Goal: Task Accomplishment & Management: Manage account settings

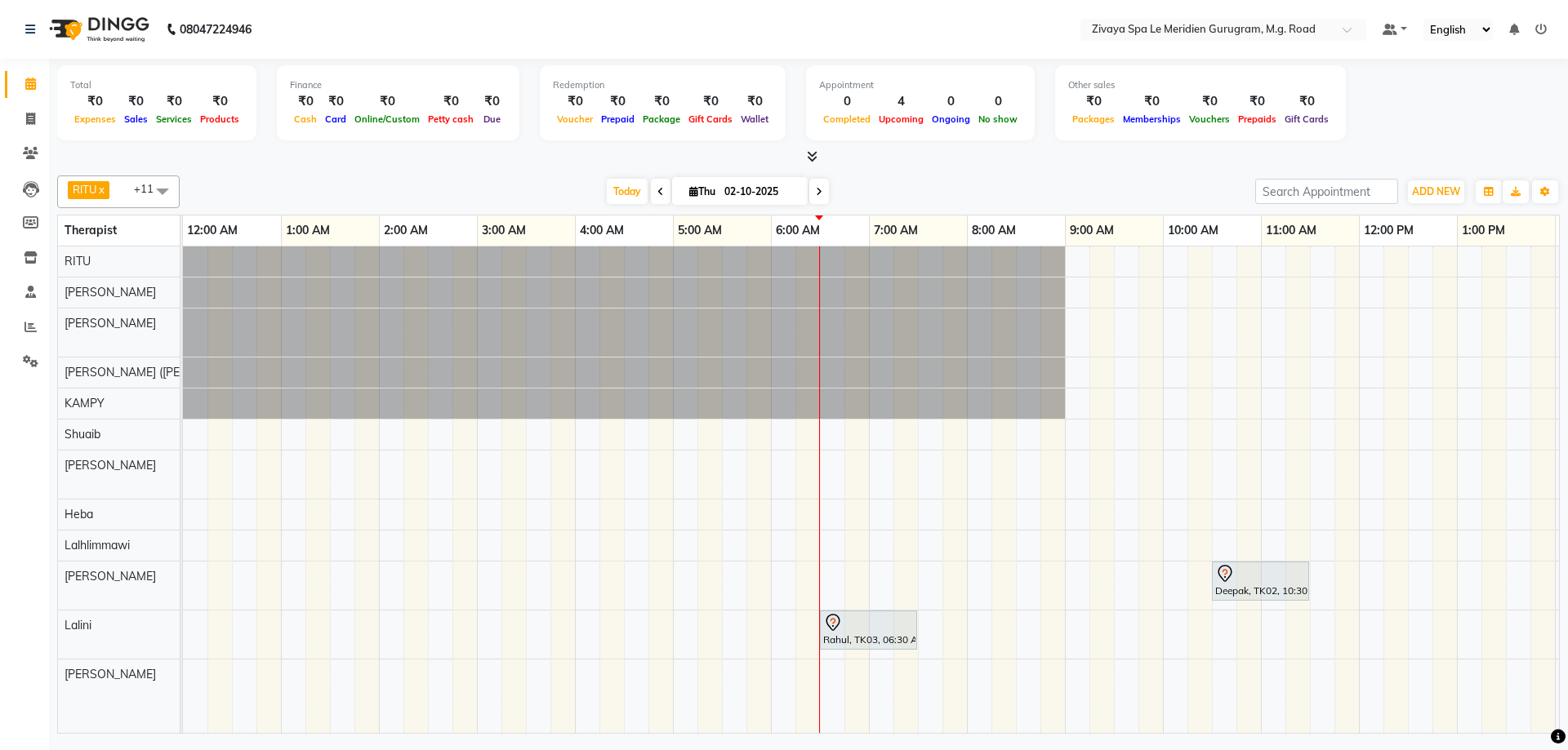
click at [857, 635] on div "Rahul, TK03, 06:30 AM-07:30 AM, Royal Siam - 60 Mins" at bounding box center [869, 630] width 94 height 34
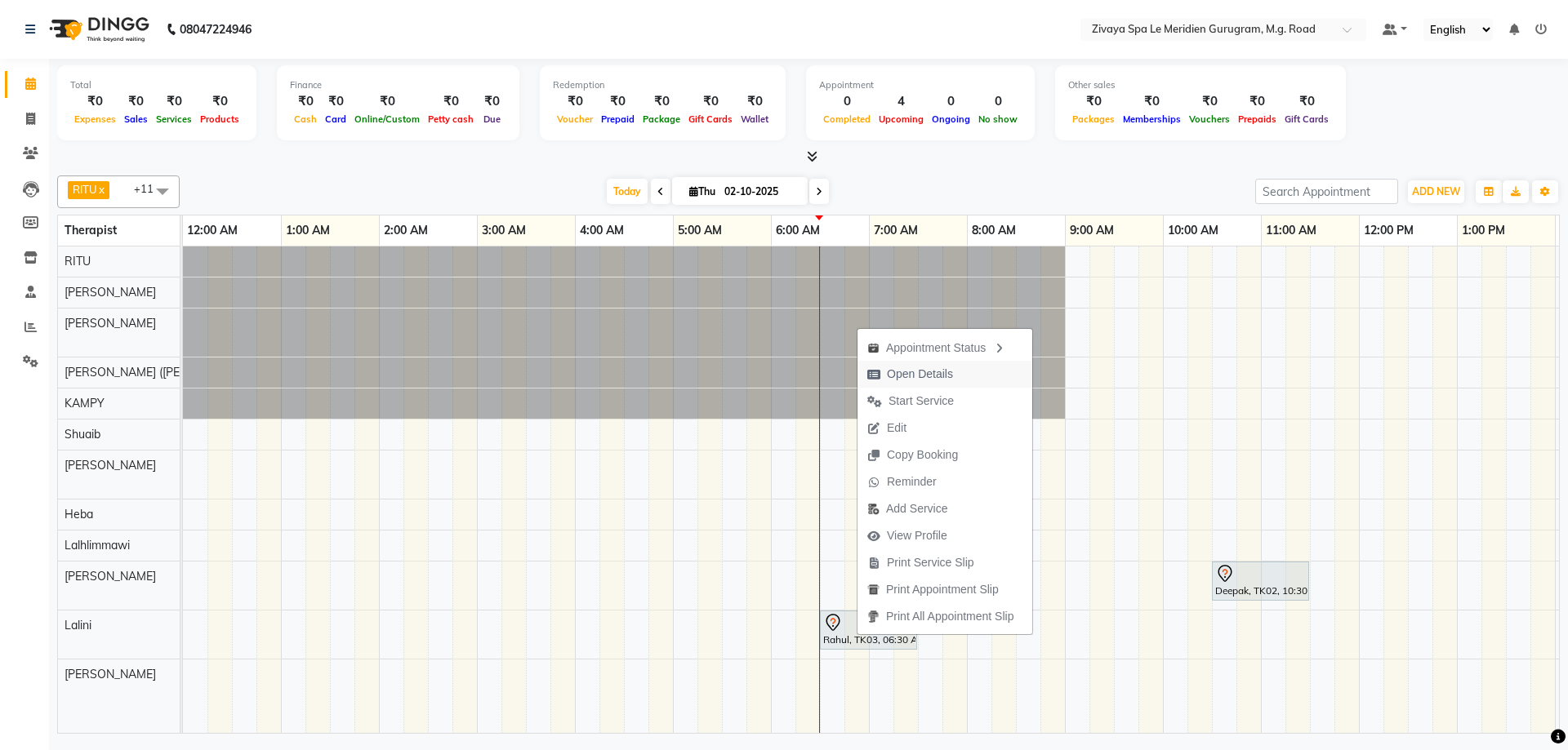
click at [918, 381] on span "Open Details" at bounding box center [920, 375] width 66 height 17
select select "7"
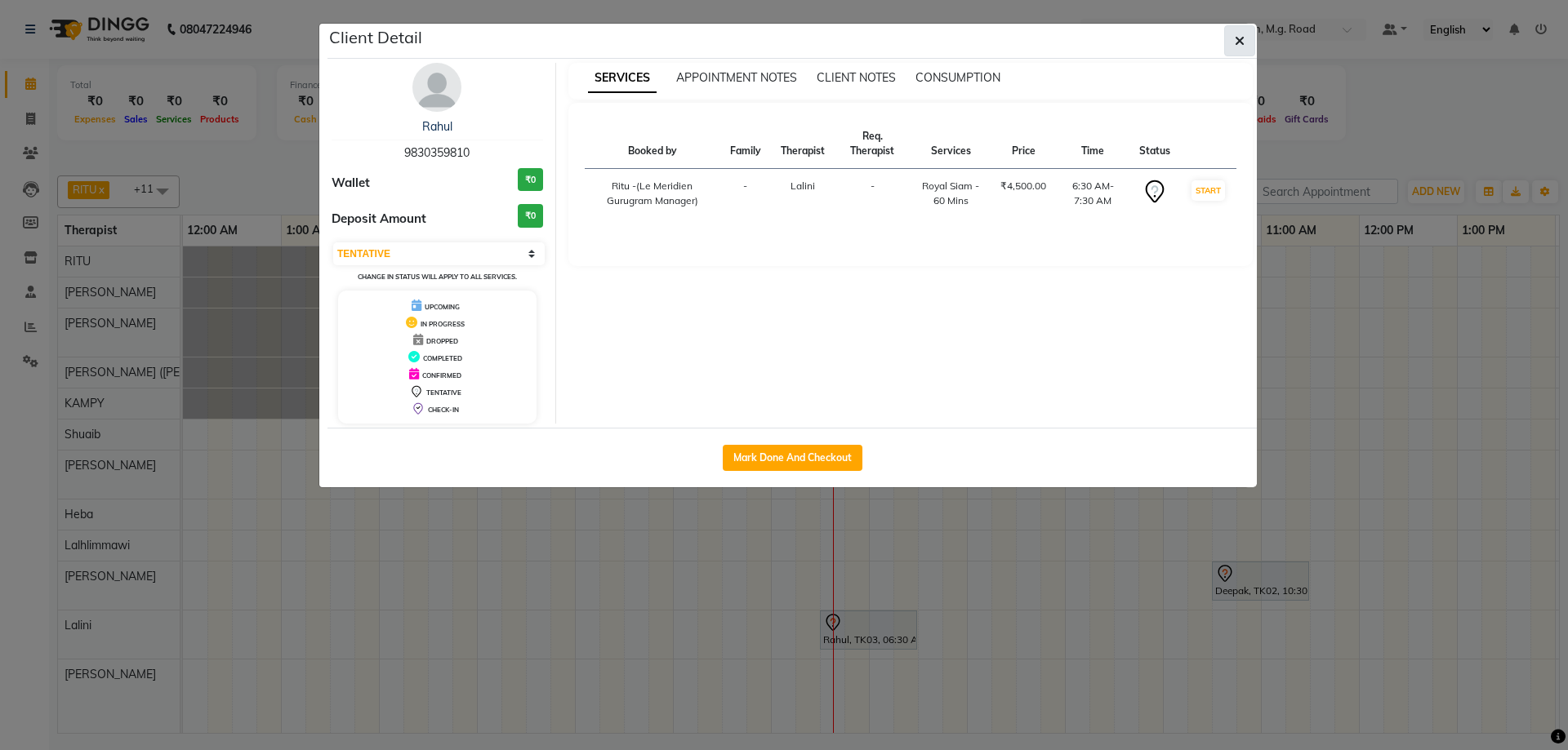
click at [1245, 32] on button "button" at bounding box center [1239, 41] width 31 height 31
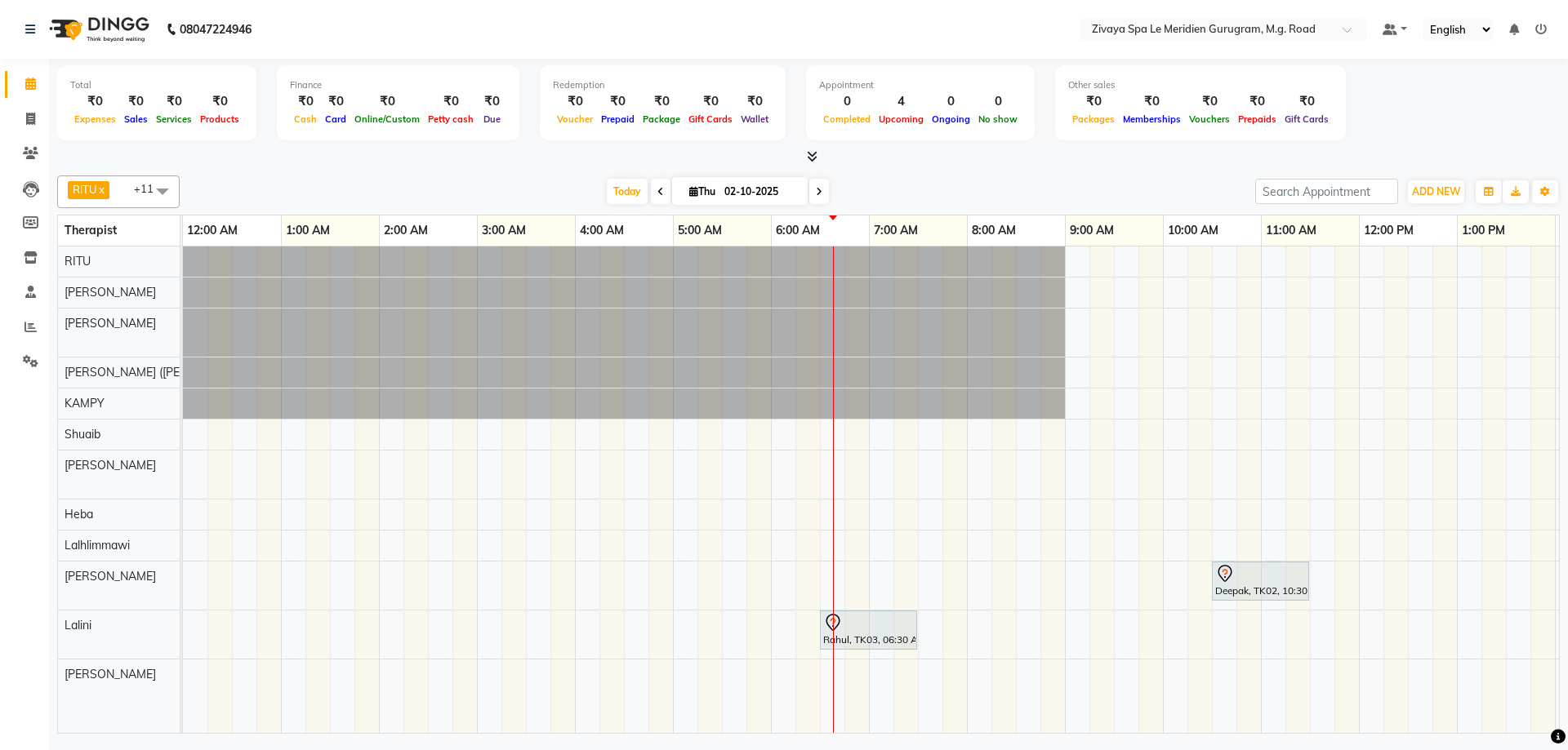
click at [836, 628] on icon at bounding box center [832, 623] width 14 height 17
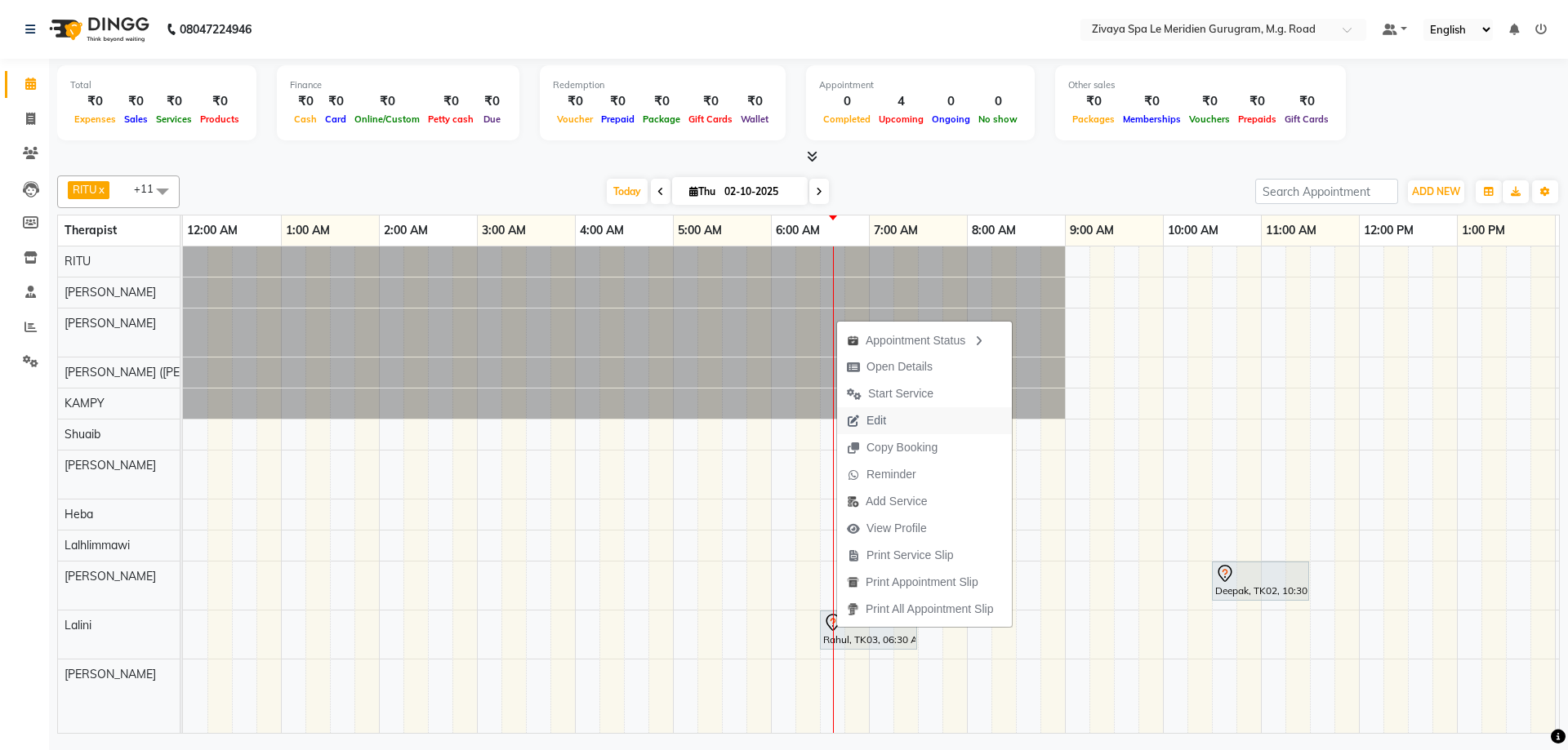
click at [884, 424] on span "Edit" at bounding box center [876, 421] width 20 height 17
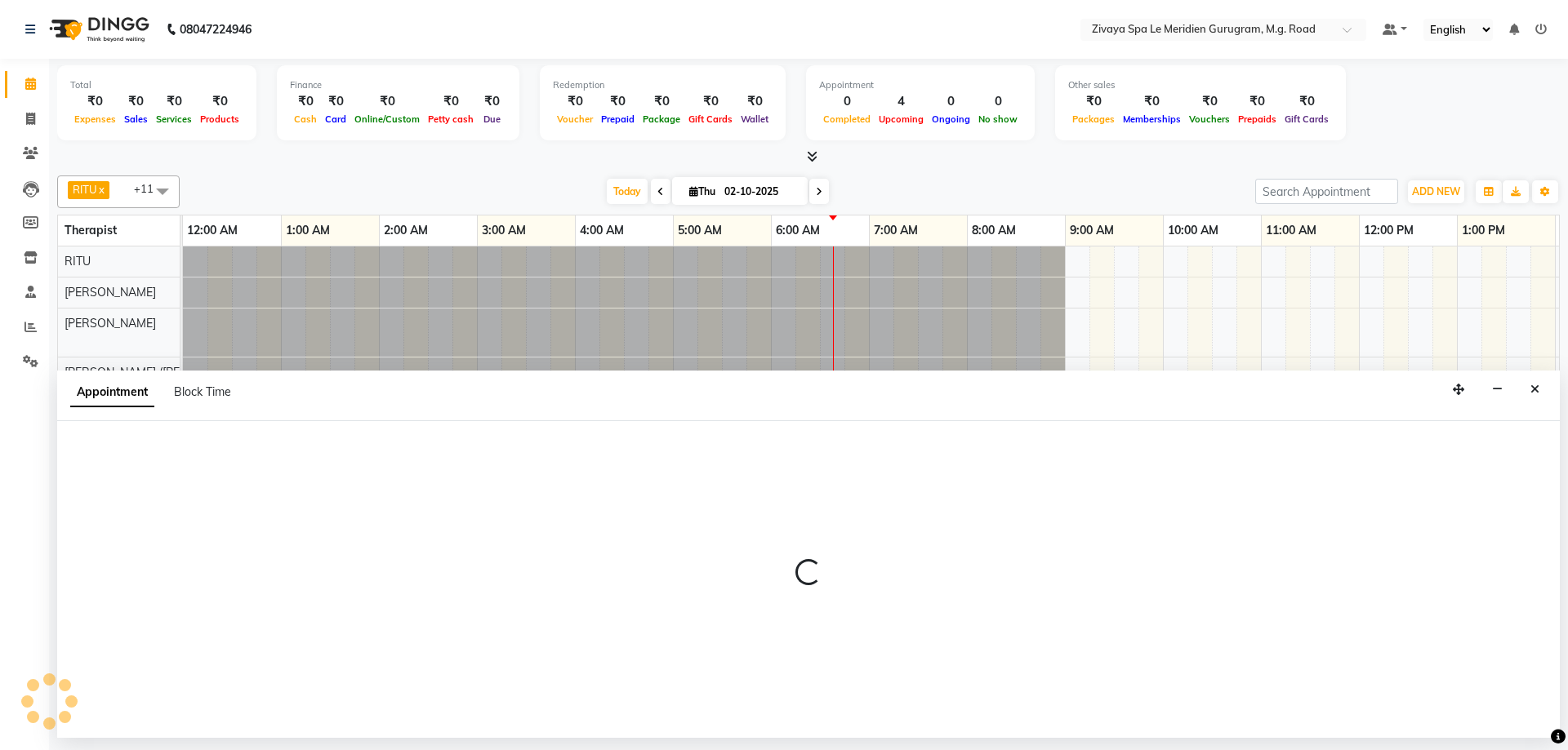
select select "tentative"
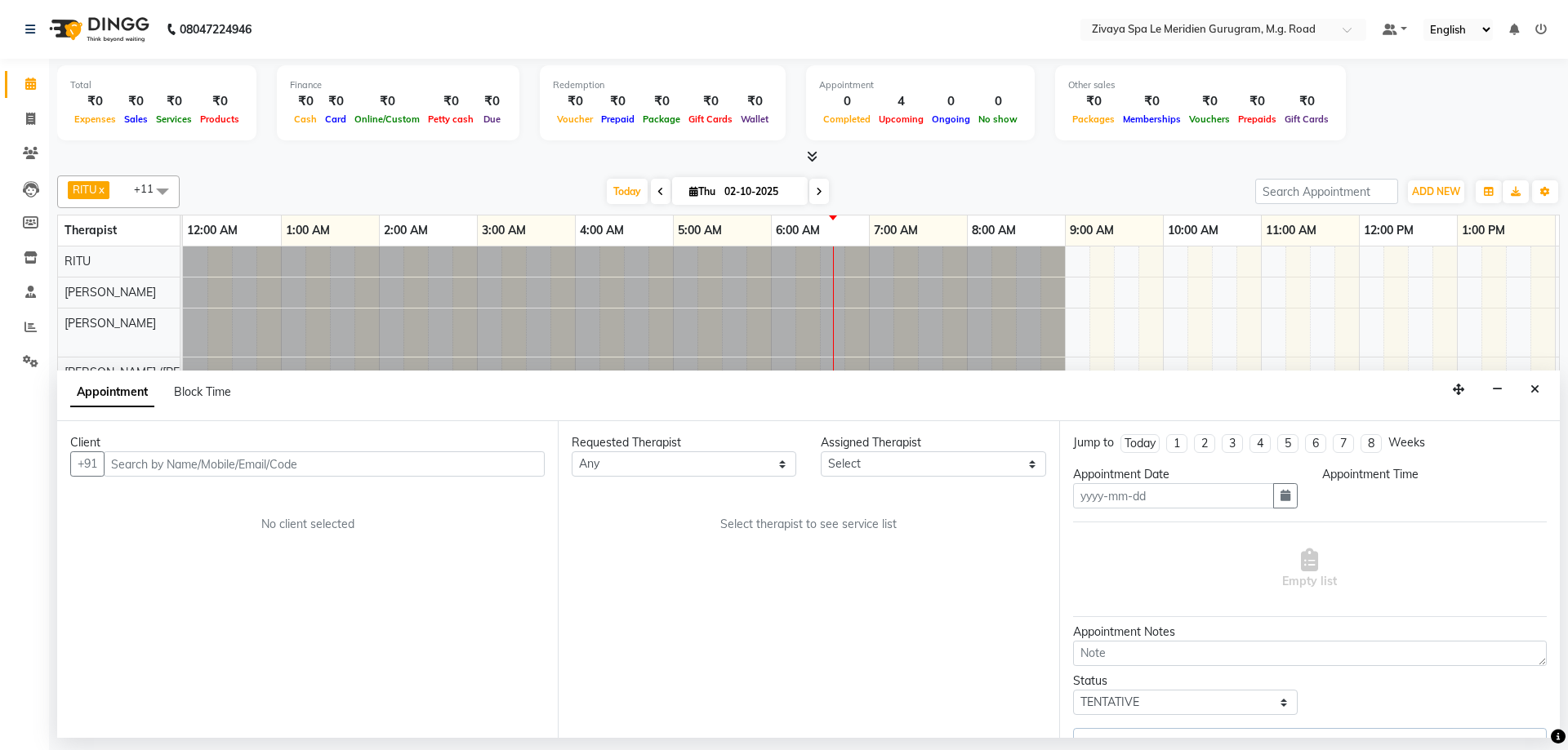
type input "02-10-2025"
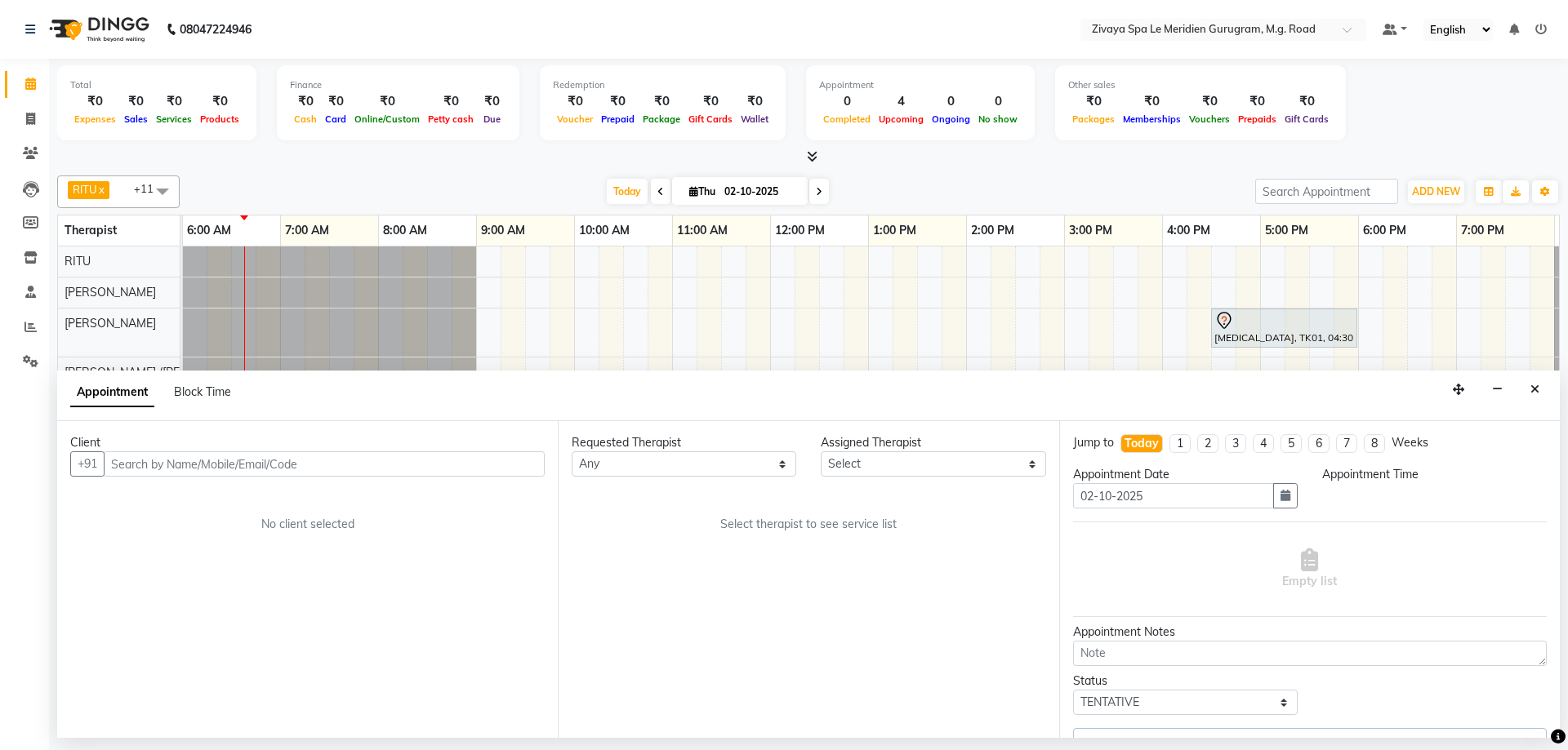
select select "80319"
select select "390"
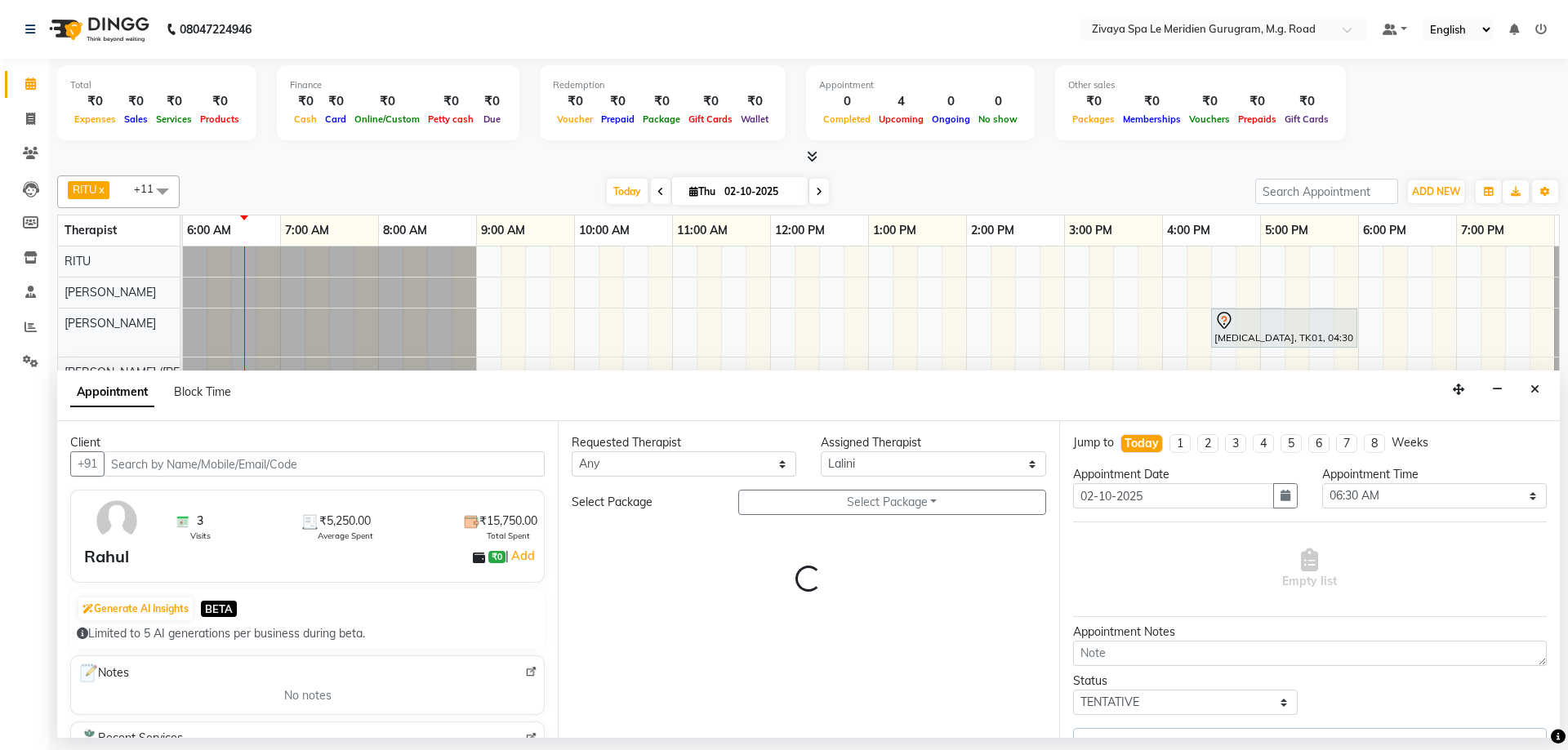
select select "3243"
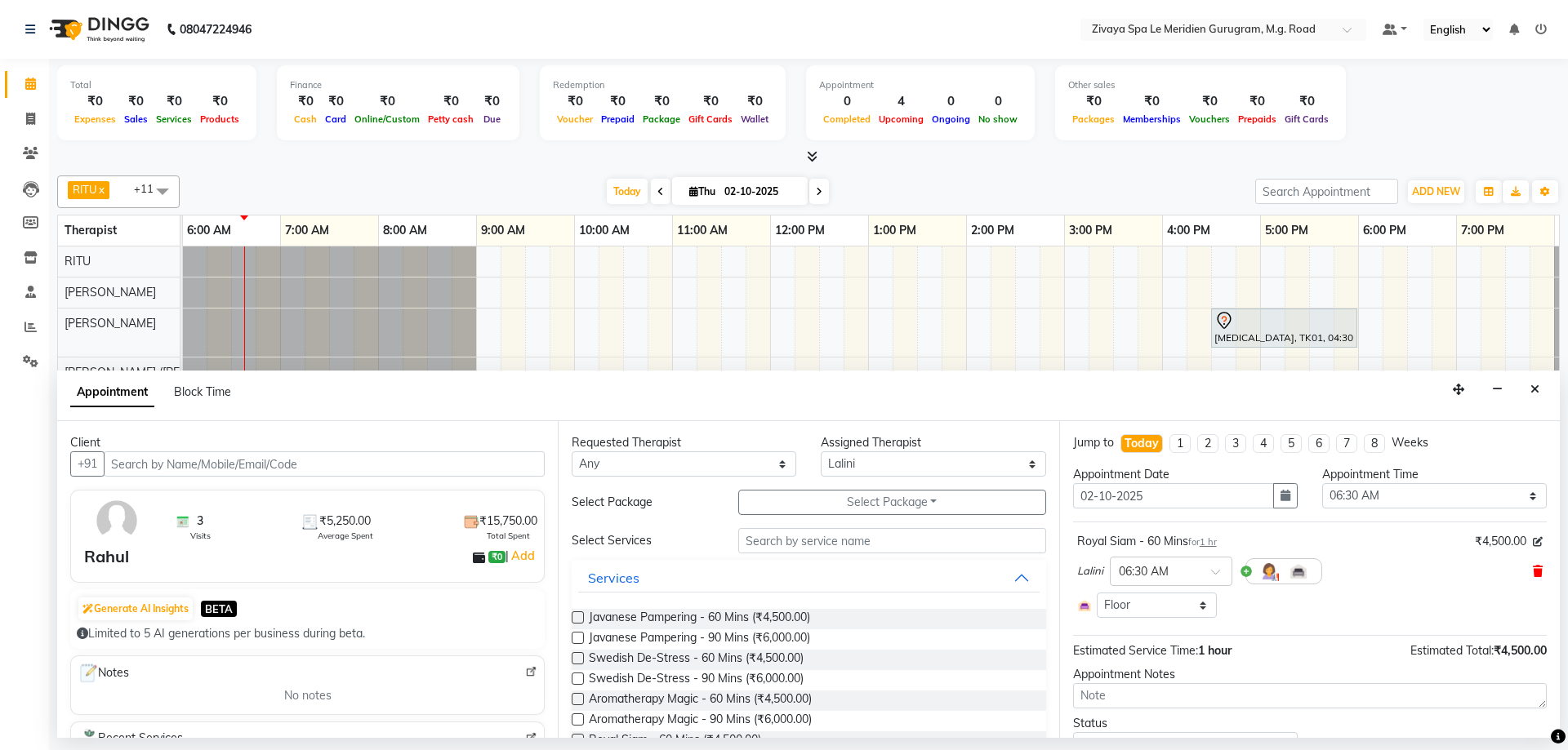
click at [1532, 570] on icon at bounding box center [1537, 572] width 9 height 11
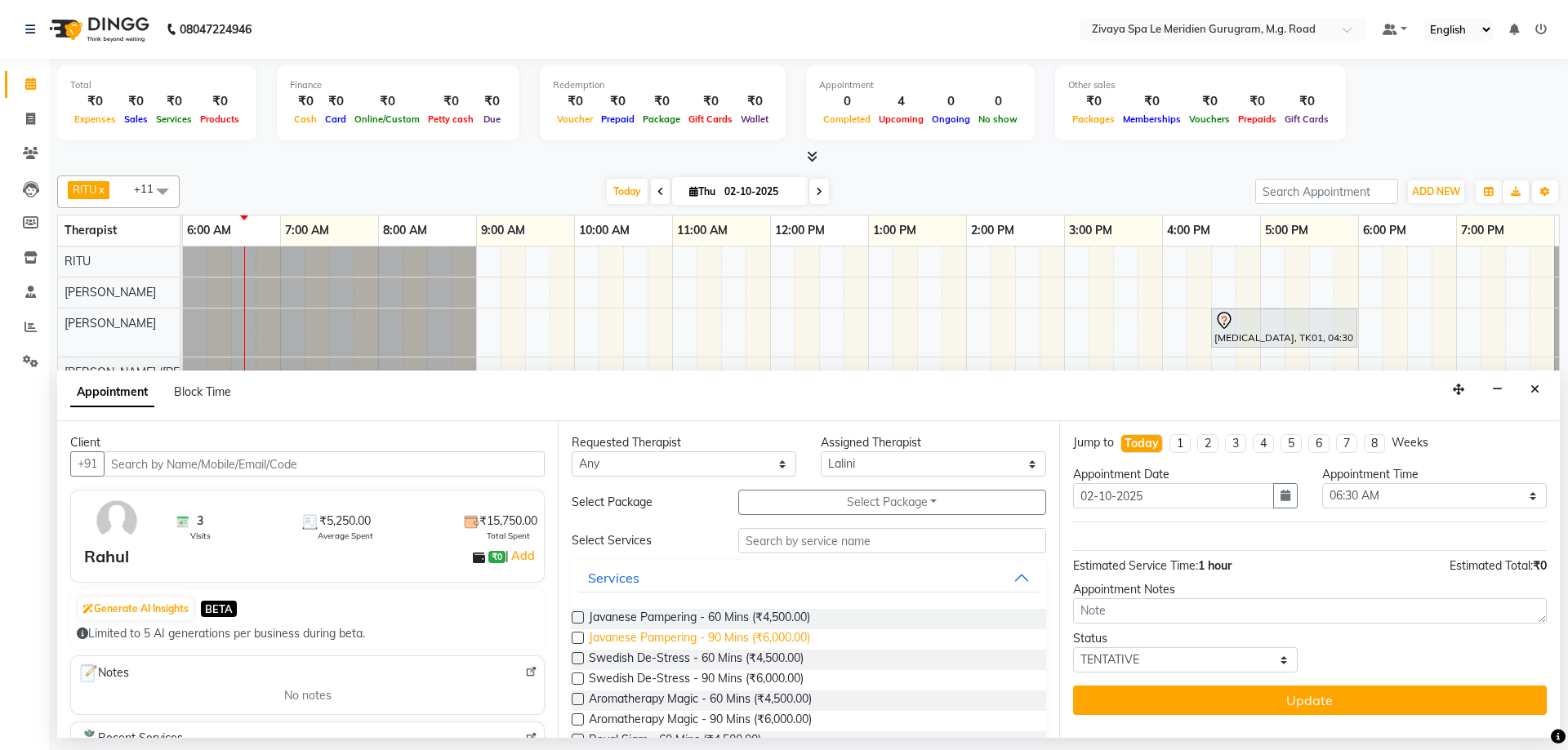
scroll to position [277, 0]
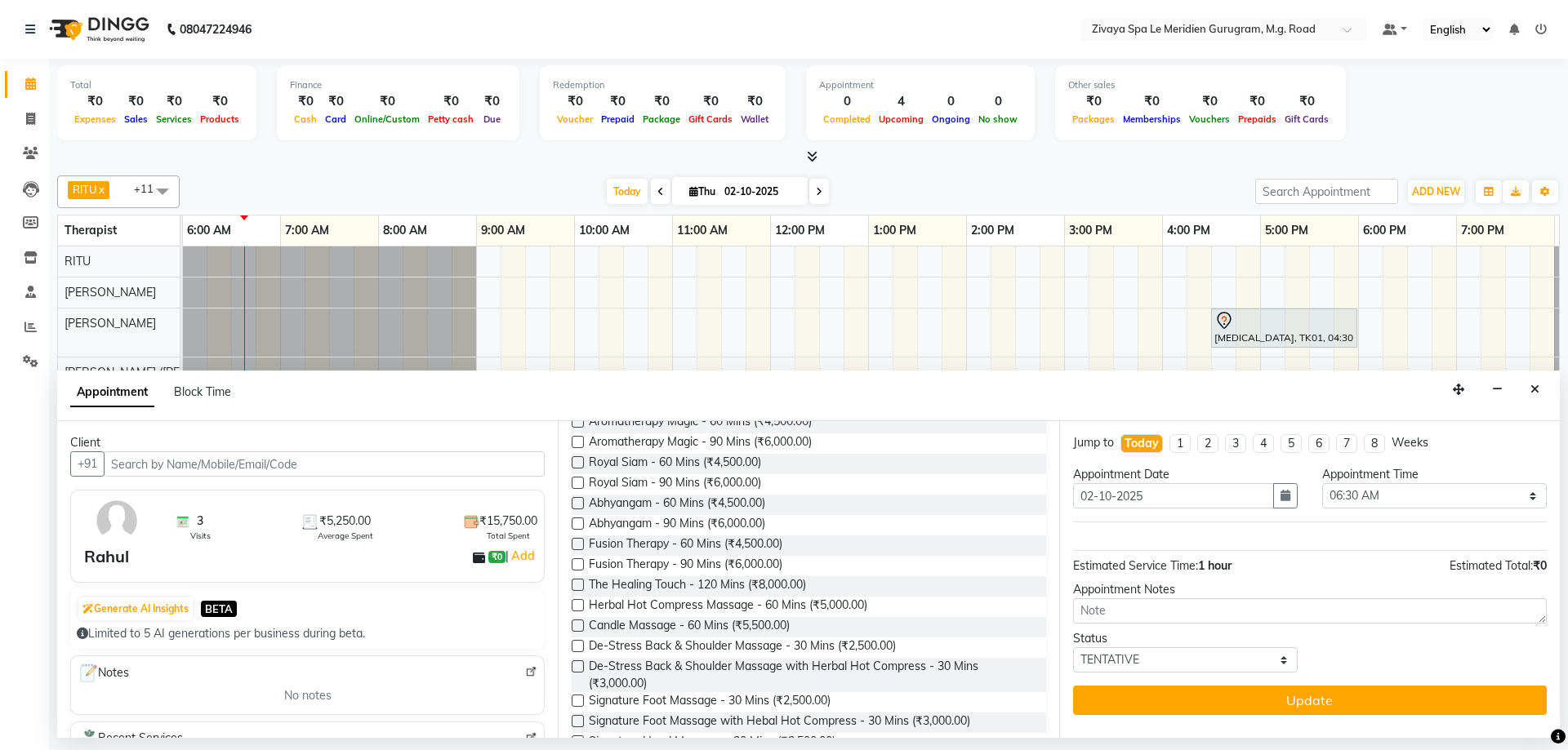
click at [573, 547] on label at bounding box center [577, 543] width 12 height 12
click at [573, 547] on input "checkbox" at bounding box center [576, 545] width 10 height 10
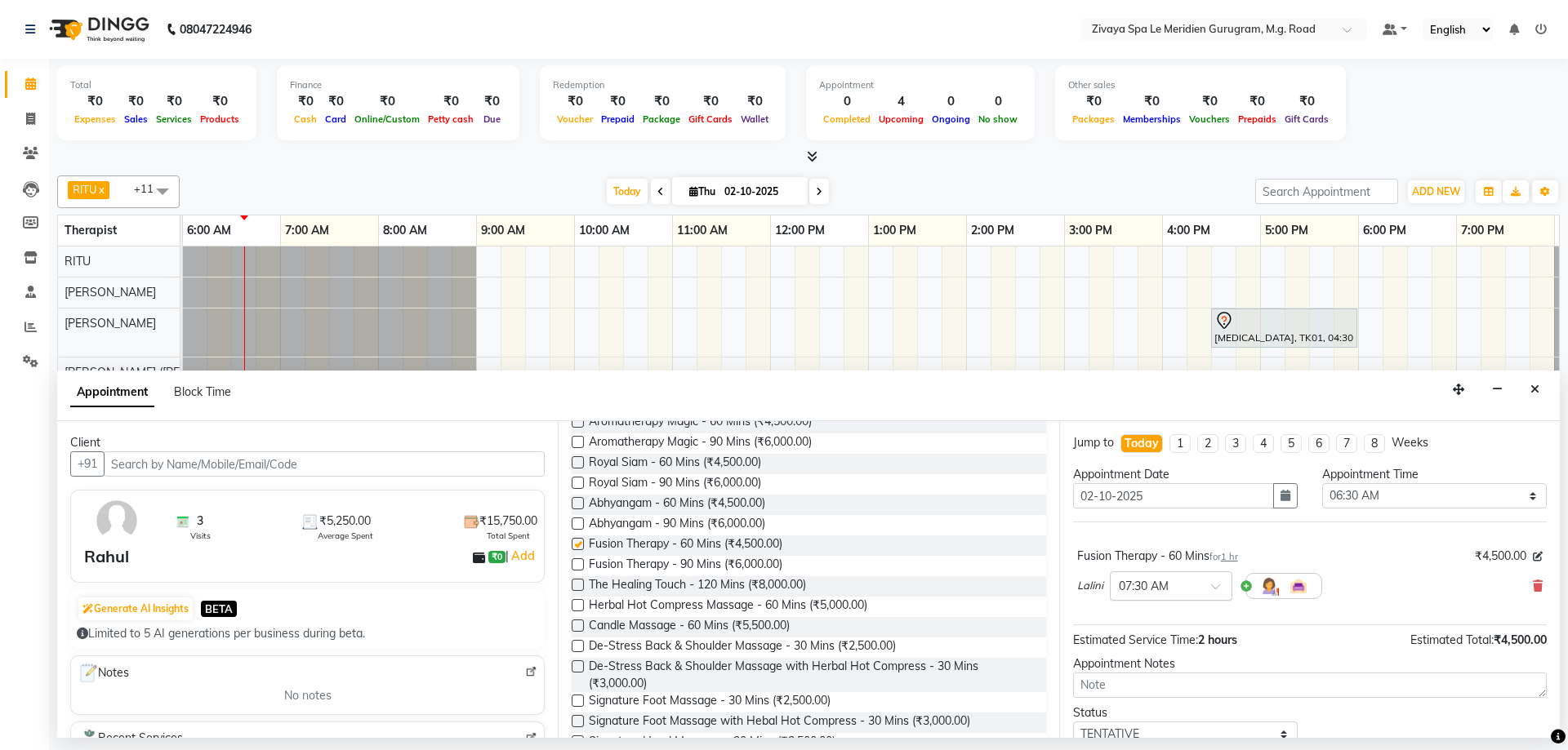
checkbox input "false"
click at [1220, 583] on span at bounding box center [1221, 592] width 21 height 17
click at [1175, 623] on div "06:30 AM" at bounding box center [1171, 625] width 121 height 30
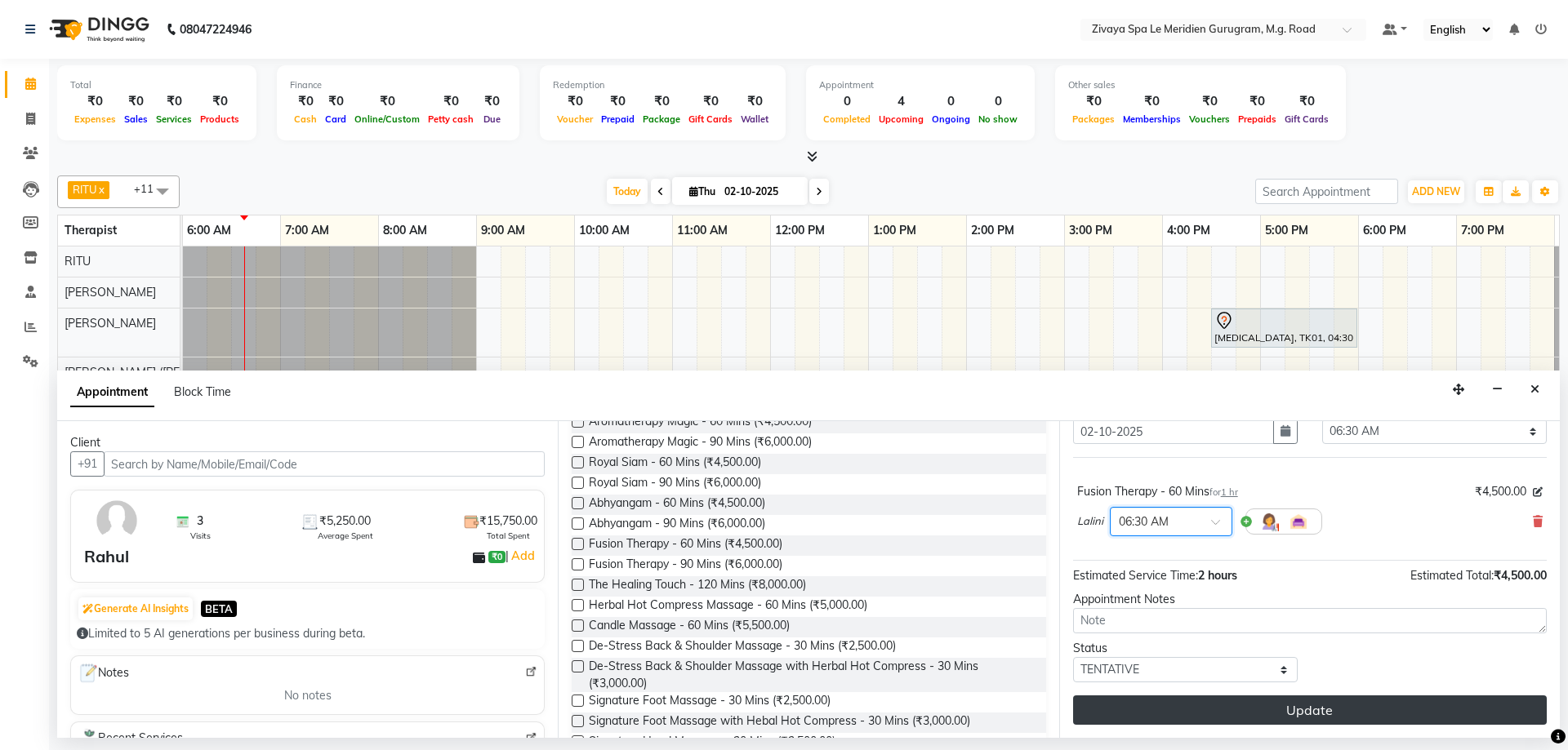
click at [1316, 708] on button "Update" at bounding box center [1309, 709] width 474 height 29
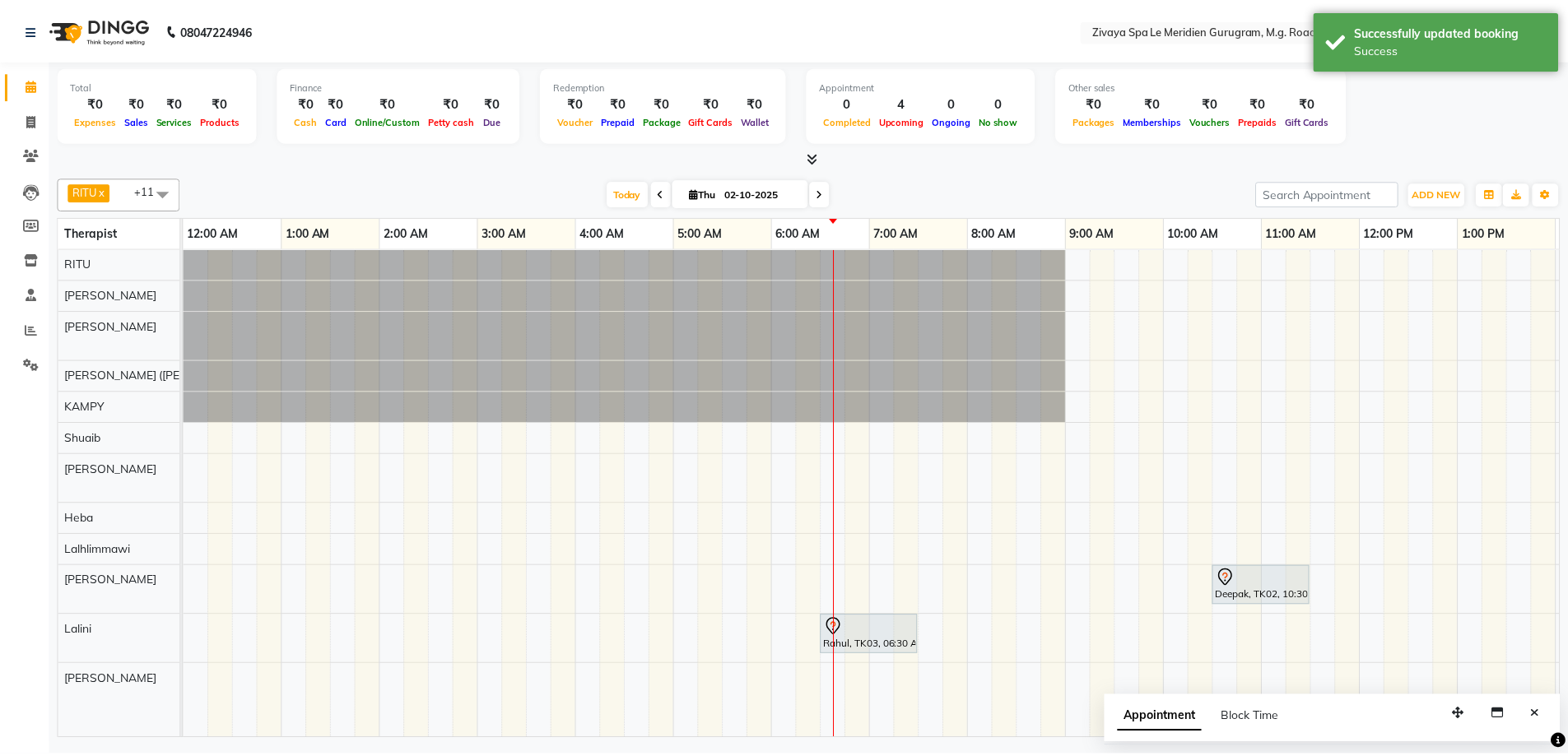
scroll to position [0, 161]
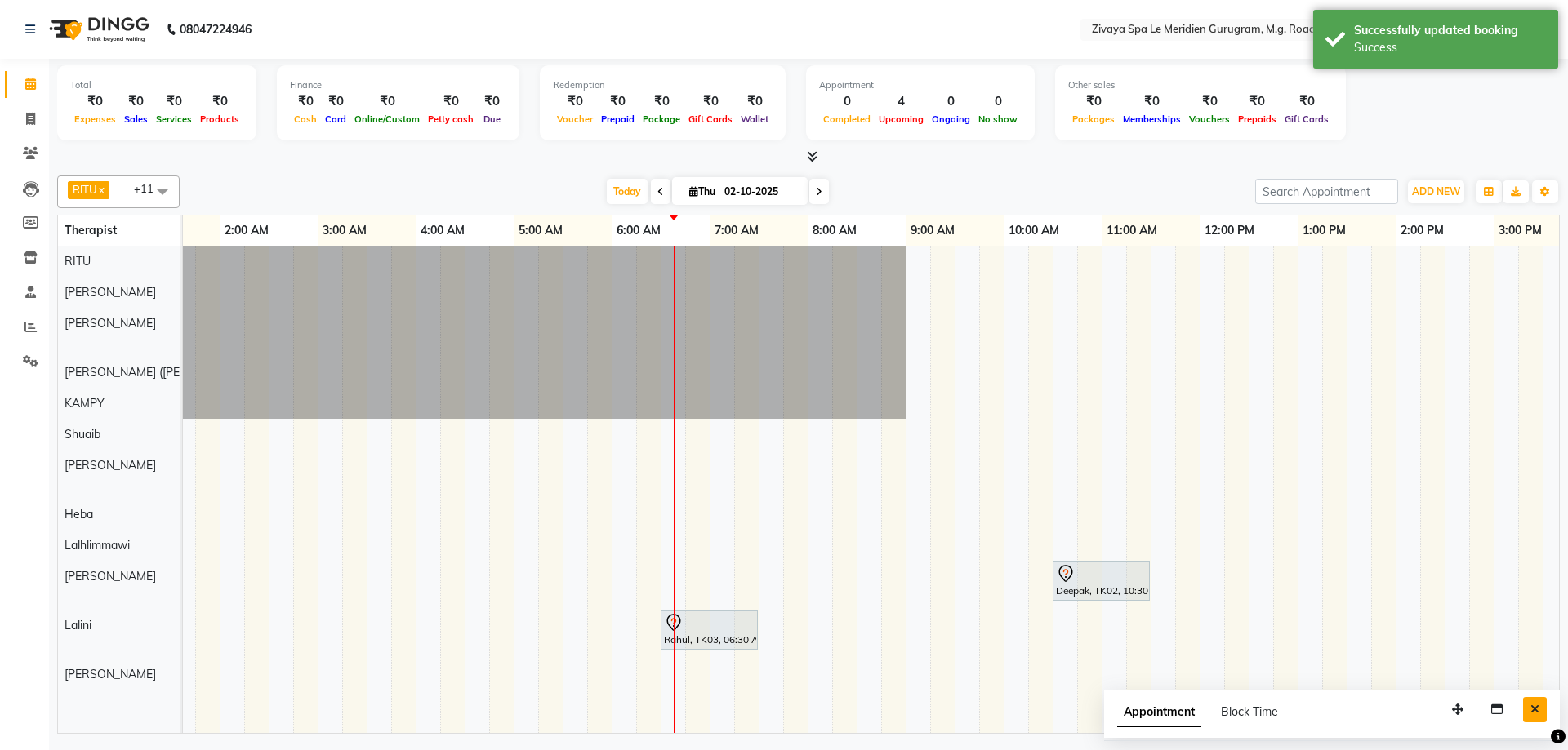
click at [1533, 713] on icon "Close" at bounding box center [1535, 709] width 9 height 11
click at [686, 630] on div at bounding box center [709, 623] width 91 height 20
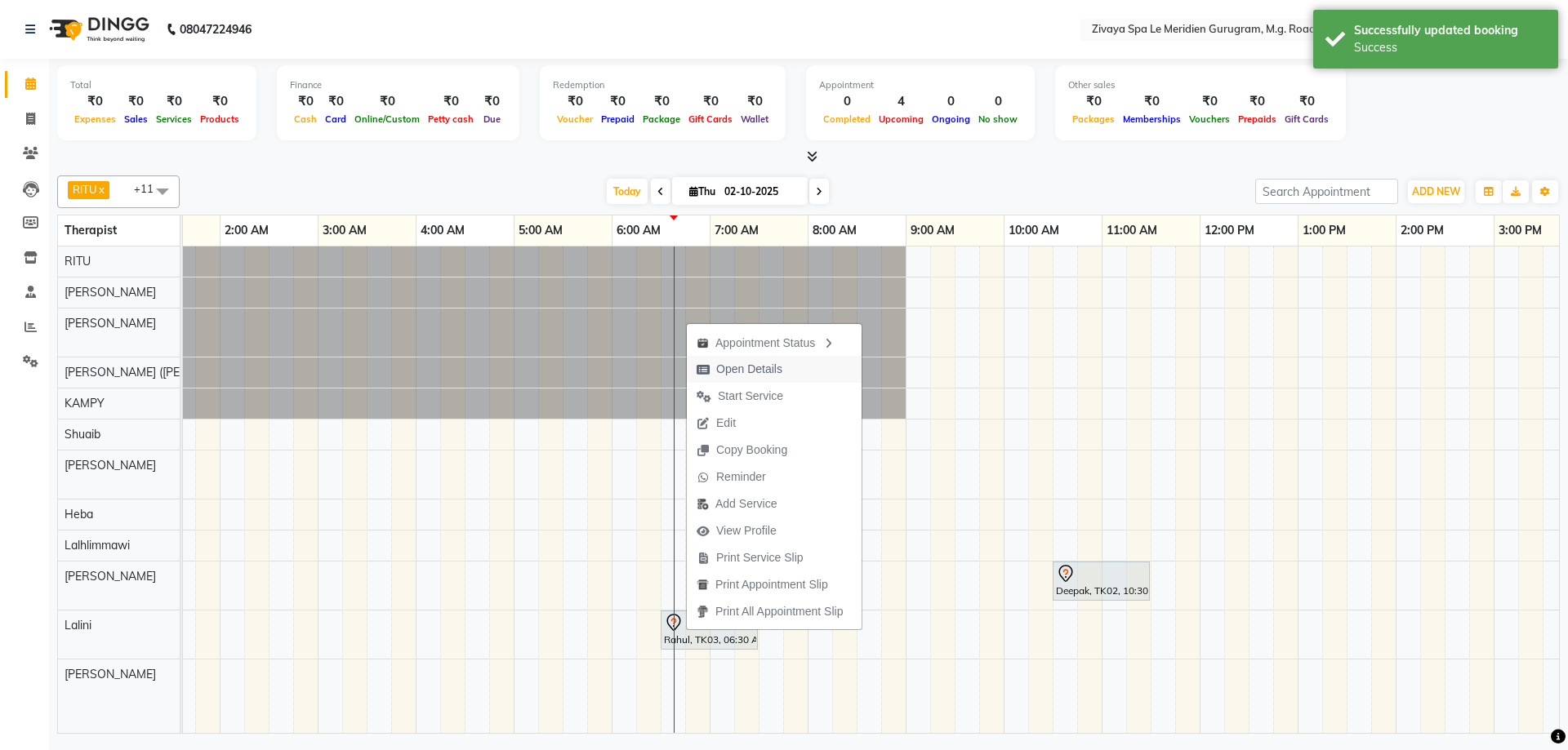
click at [736, 367] on span "Open Details" at bounding box center [749, 370] width 66 height 17
select select "7"
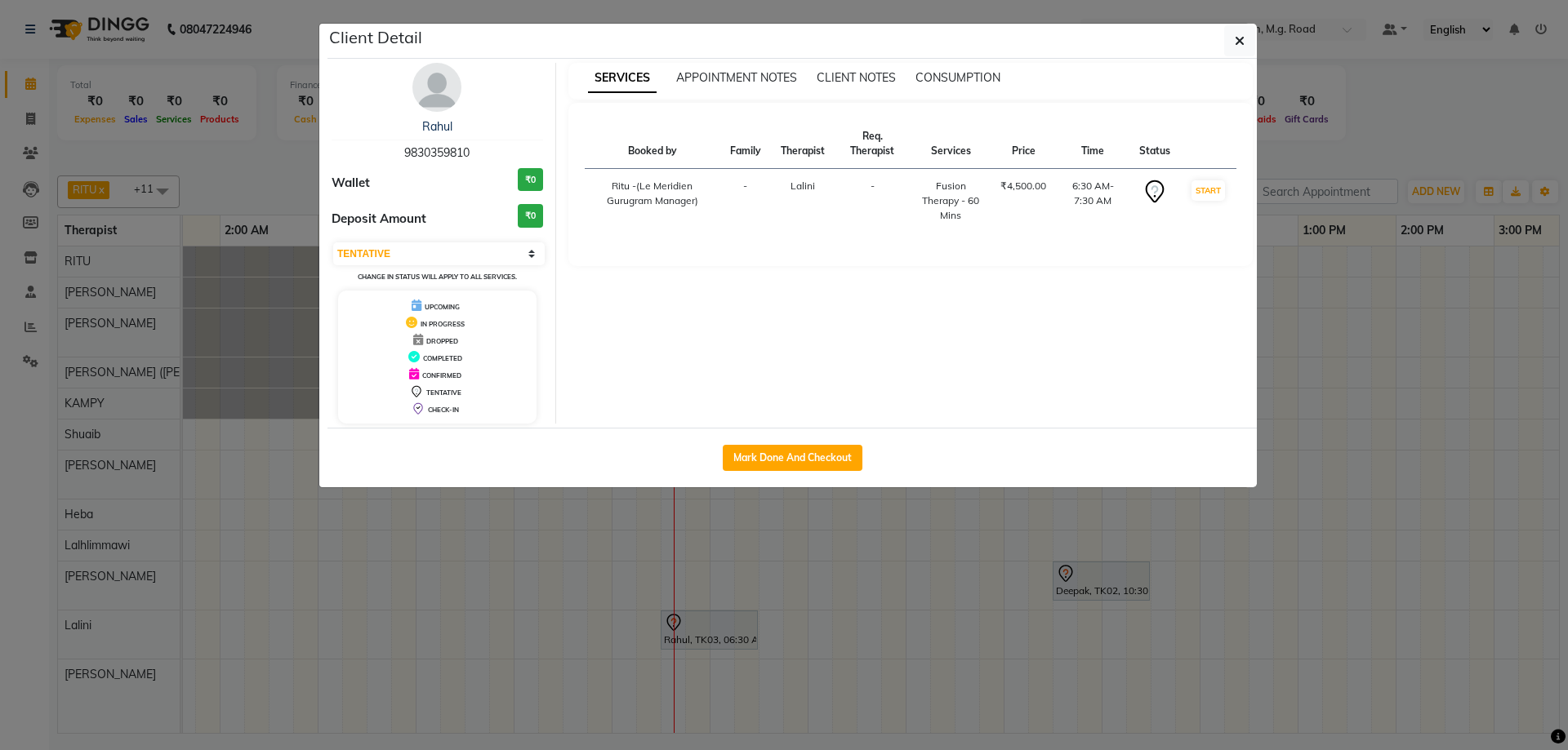
click at [810, 442] on div "Mark Done And Checkout" at bounding box center [792, 457] width 929 height 59
click at [810, 446] on button "Mark Done And Checkout" at bounding box center [792, 458] width 140 height 26
select select "service"
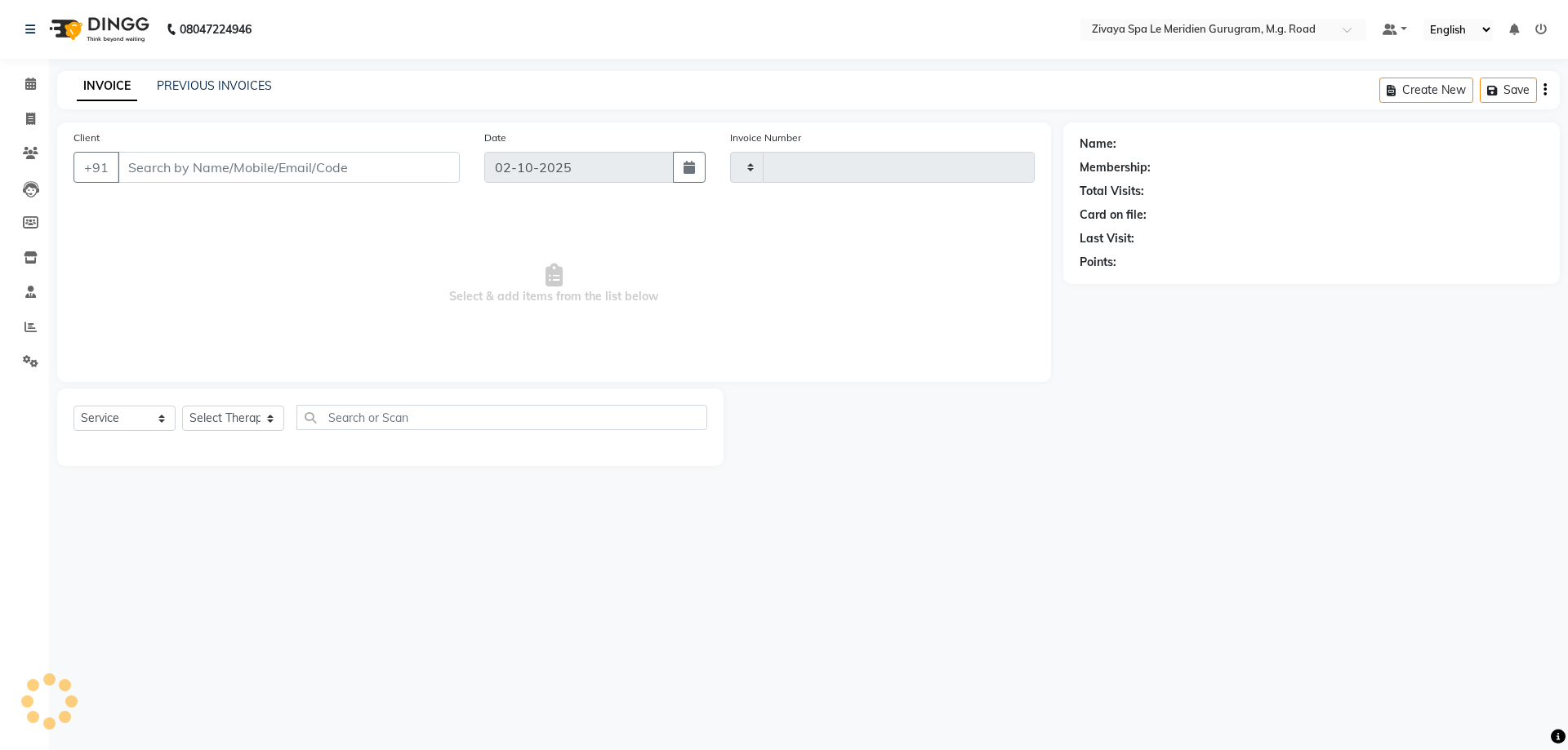
type input "2187"
select select "6503"
type input "9830359810"
select select "80319"
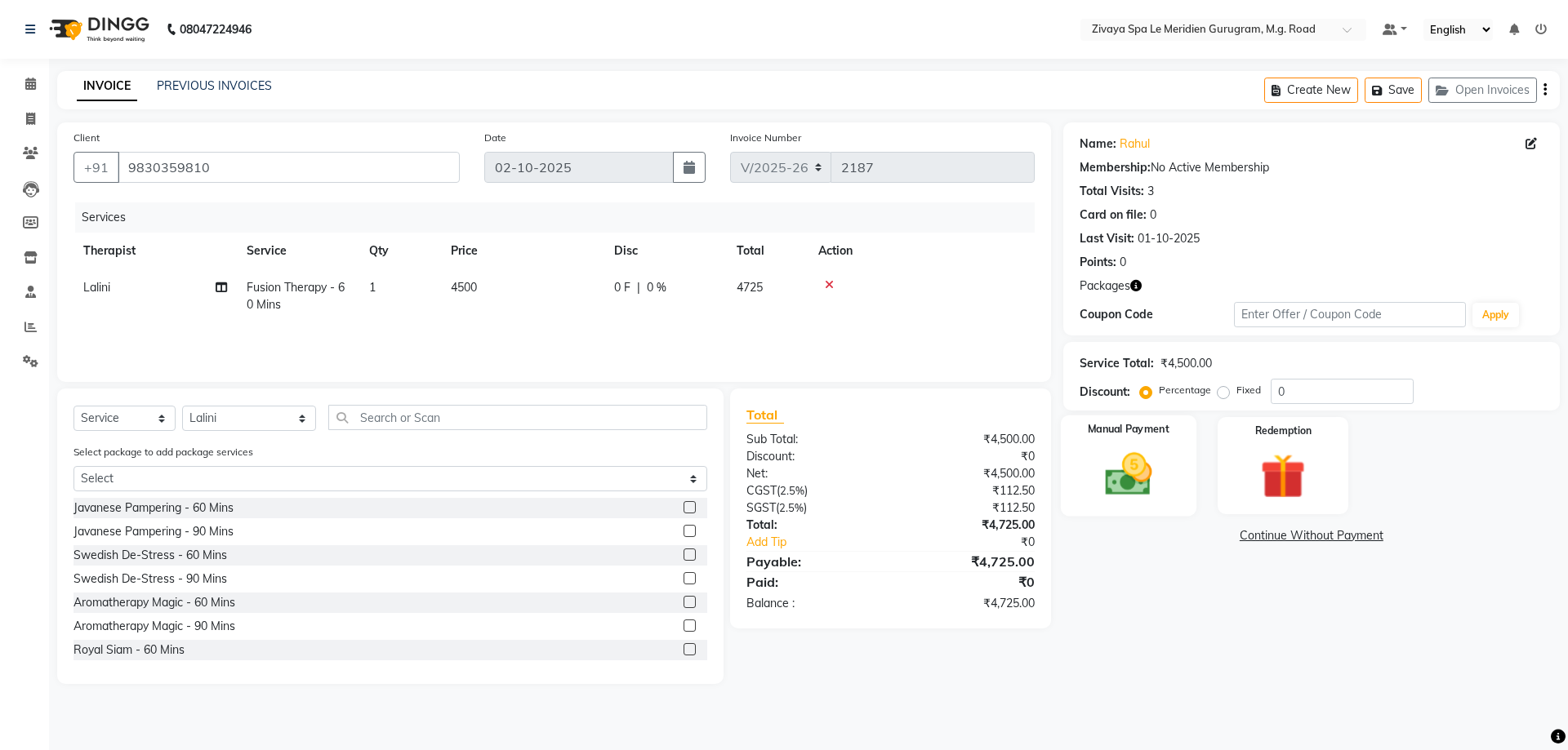
click at [1151, 446] on div "Manual Payment" at bounding box center [1127, 466] width 136 height 100
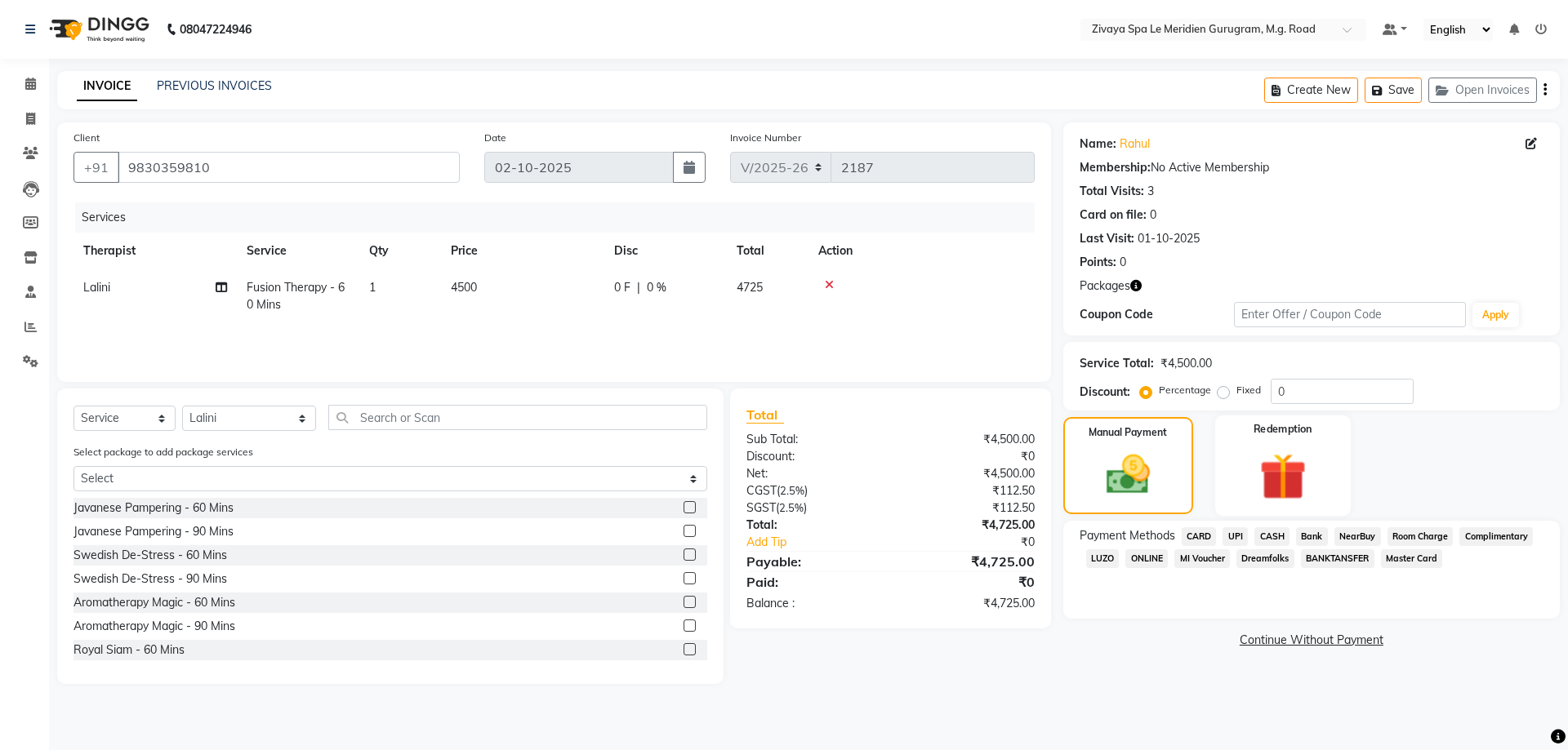
click at [1285, 464] on img at bounding box center [1282, 475] width 75 height 58
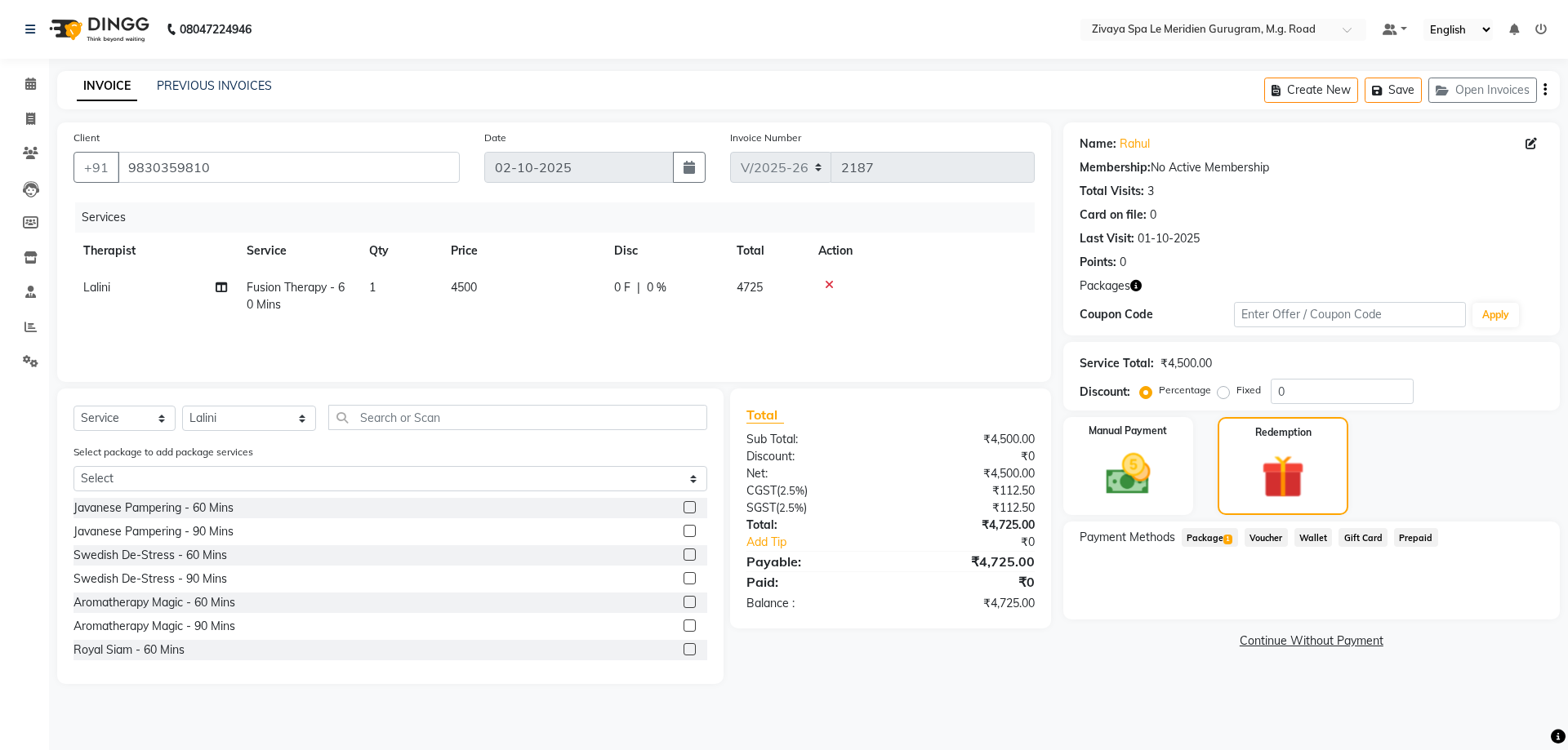
click at [1207, 540] on span "Package 1" at bounding box center [1209, 538] width 57 height 19
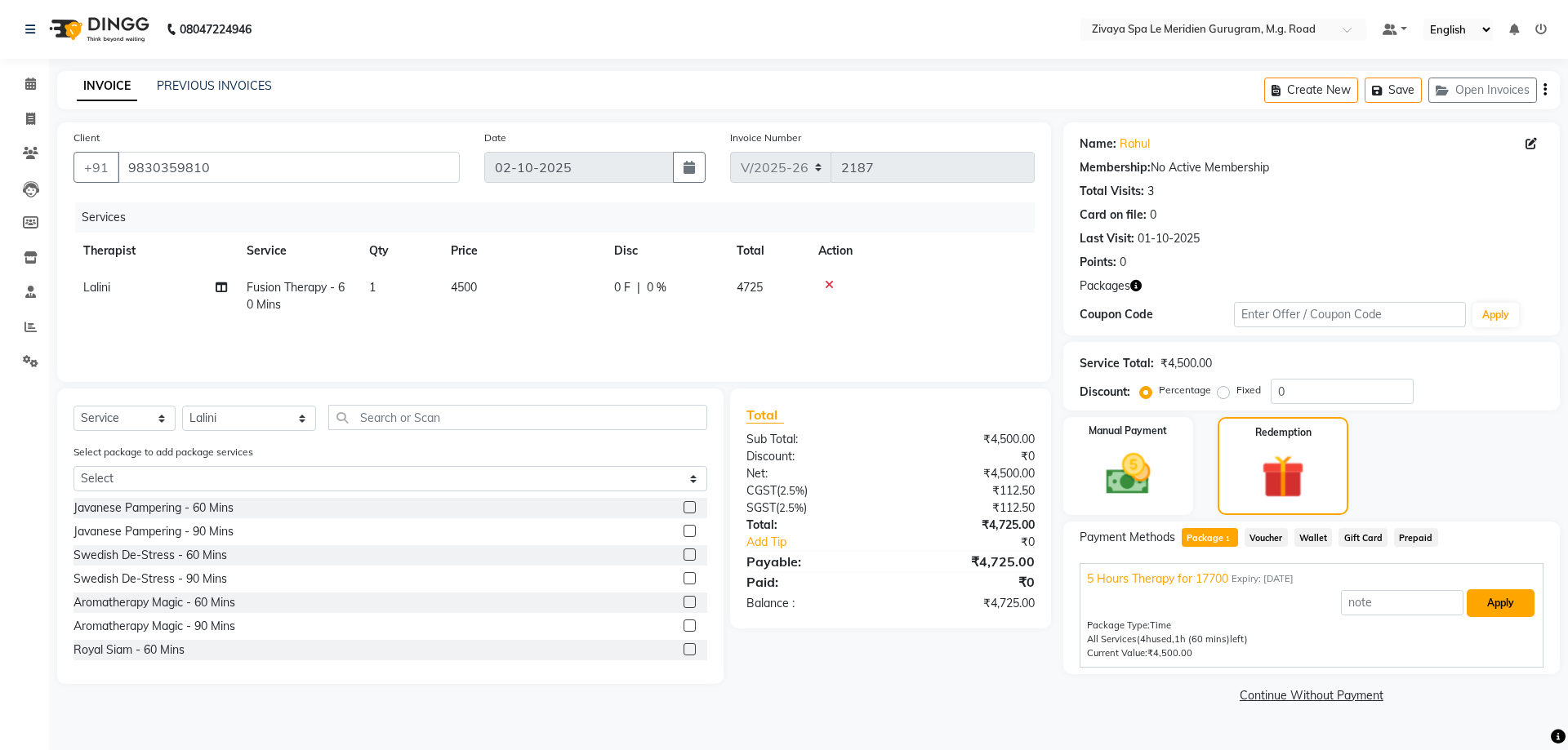
click at [1495, 603] on button "Apply" at bounding box center [1500, 603] width 68 height 27
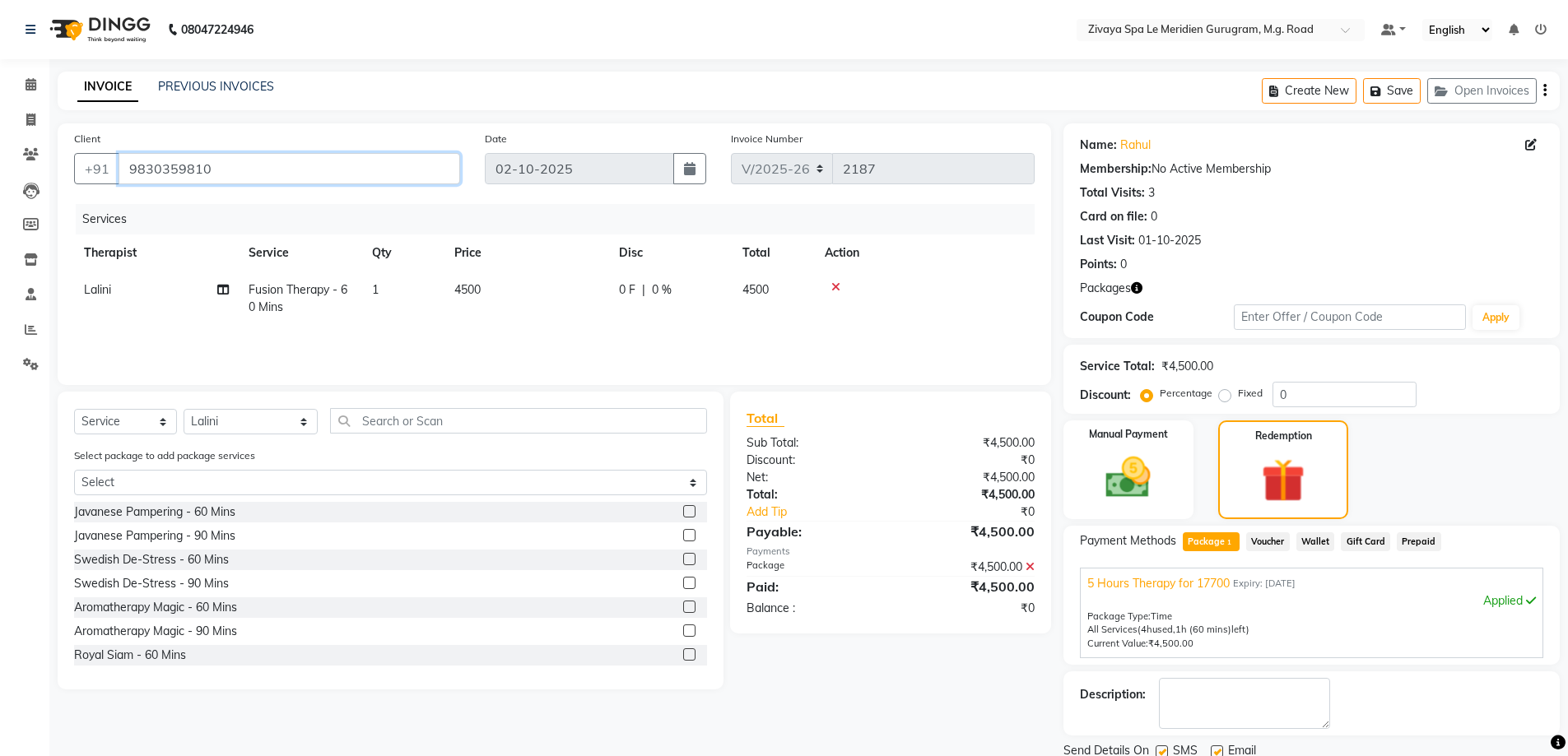
drag, startPoint x: 244, startPoint y: 165, endPoint x: 0, endPoint y: 103, distance: 251.8
click at [0, 103] on app-home "08047224946 Select Location × Zivaya Spa Le Meridien Gurugram, M.g. Road Defaul…" at bounding box center [784, 424] width 1568 height 848
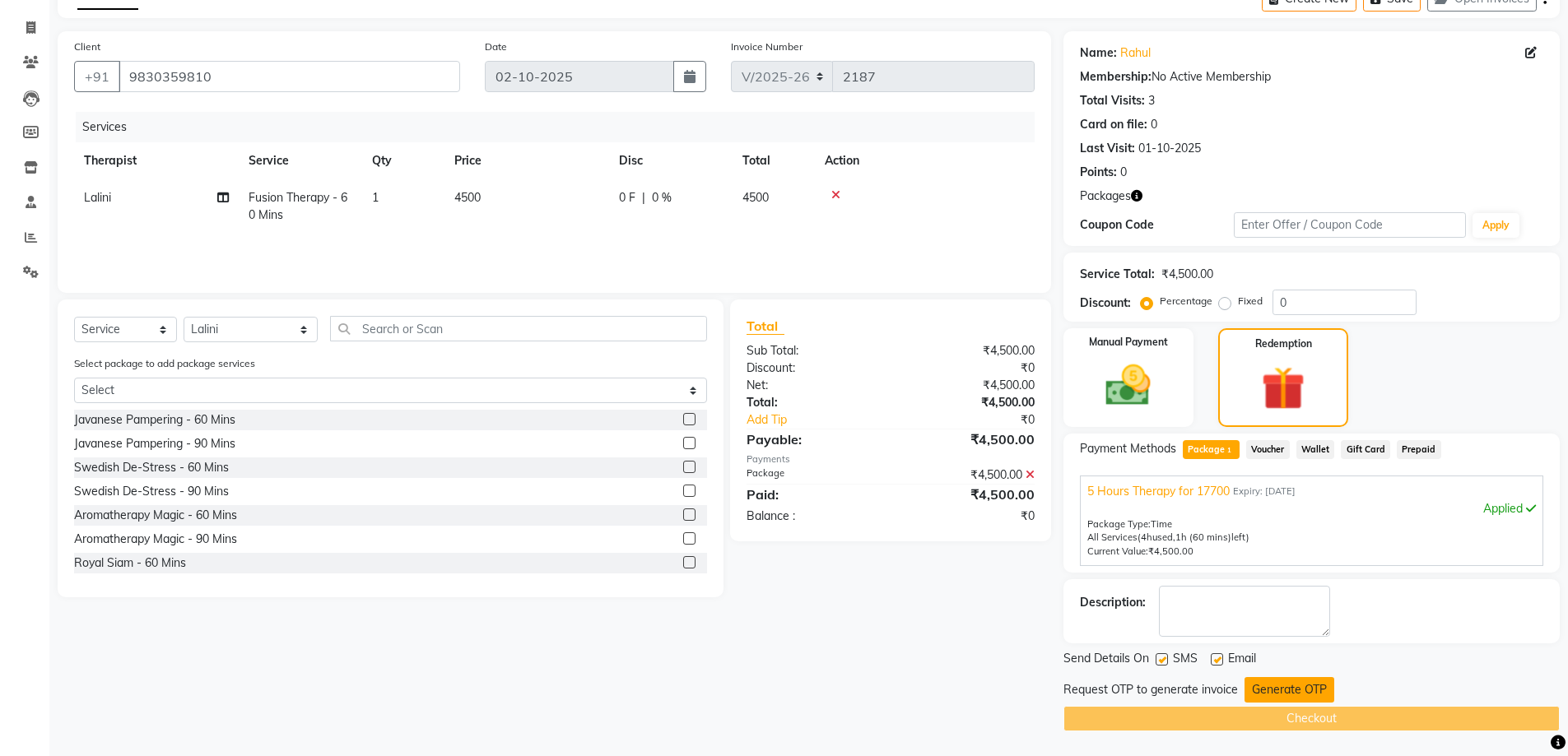
click at [1269, 688] on button "Generate OTP" at bounding box center [1289, 689] width 89 height 26
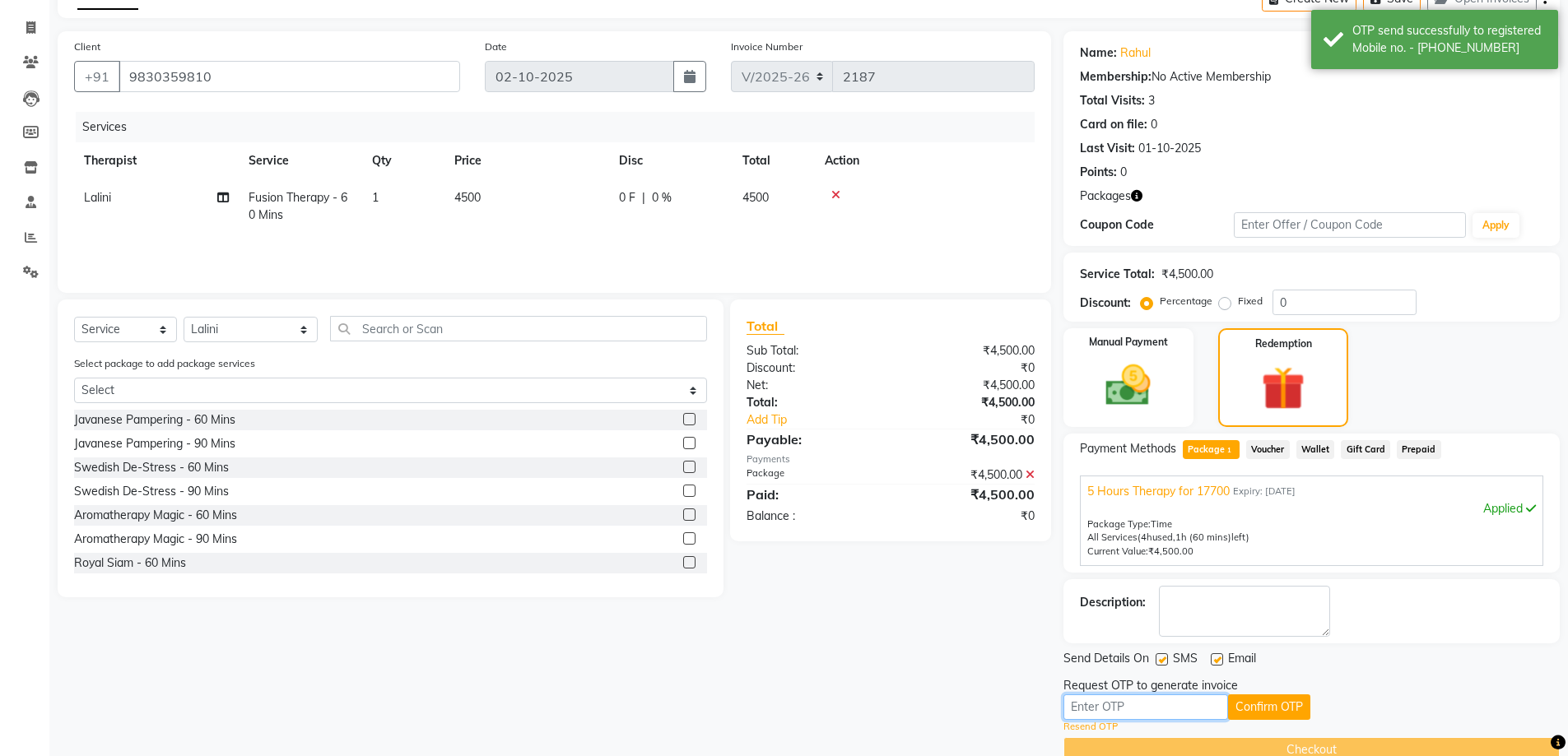
click at [1134, 712] on input "text" at bounding box center [1145, 707] width 165 height 26
type input "6663"
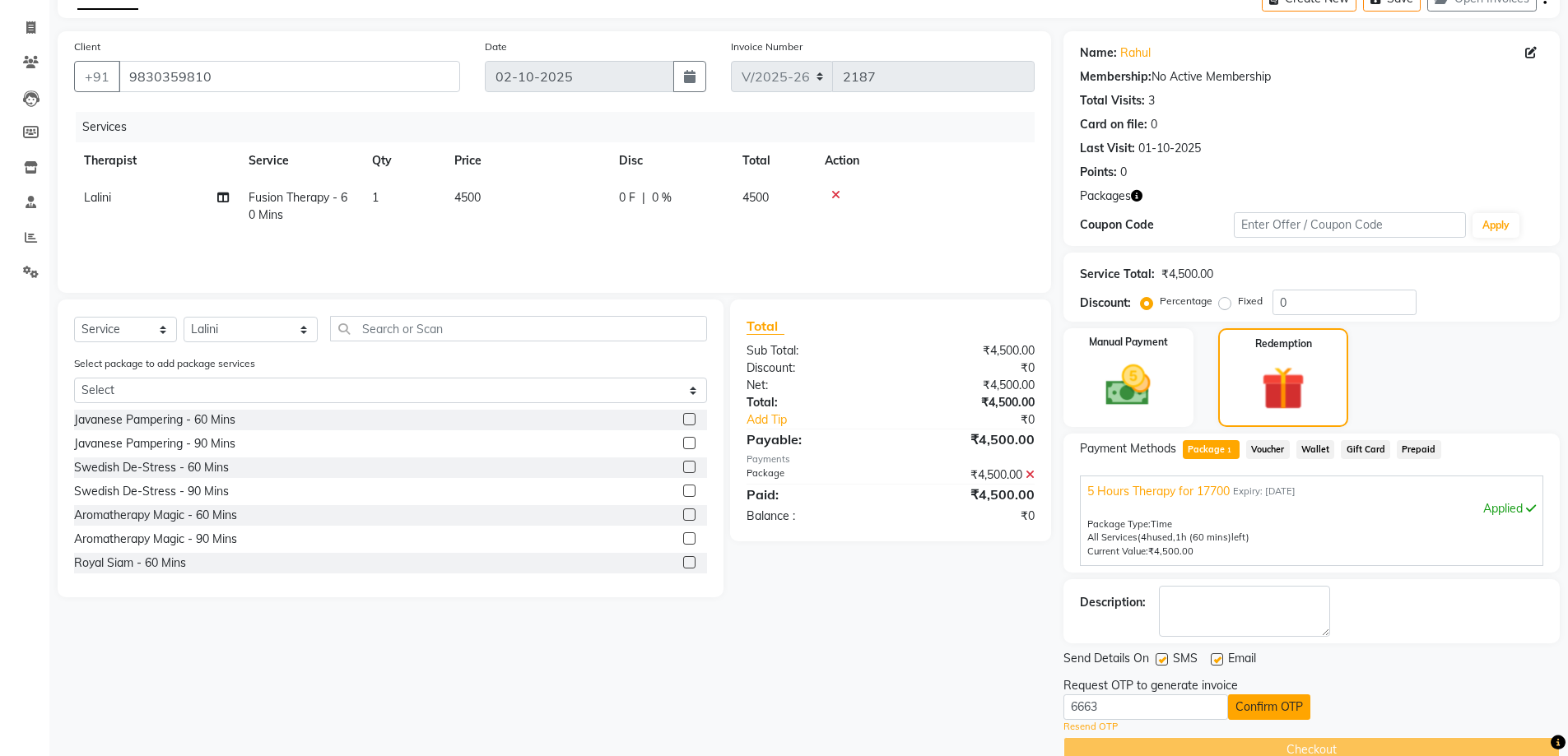
click at [1243, 712] on button "Confirm OTP" at bounding box center [1268, 707] width 83 height 26
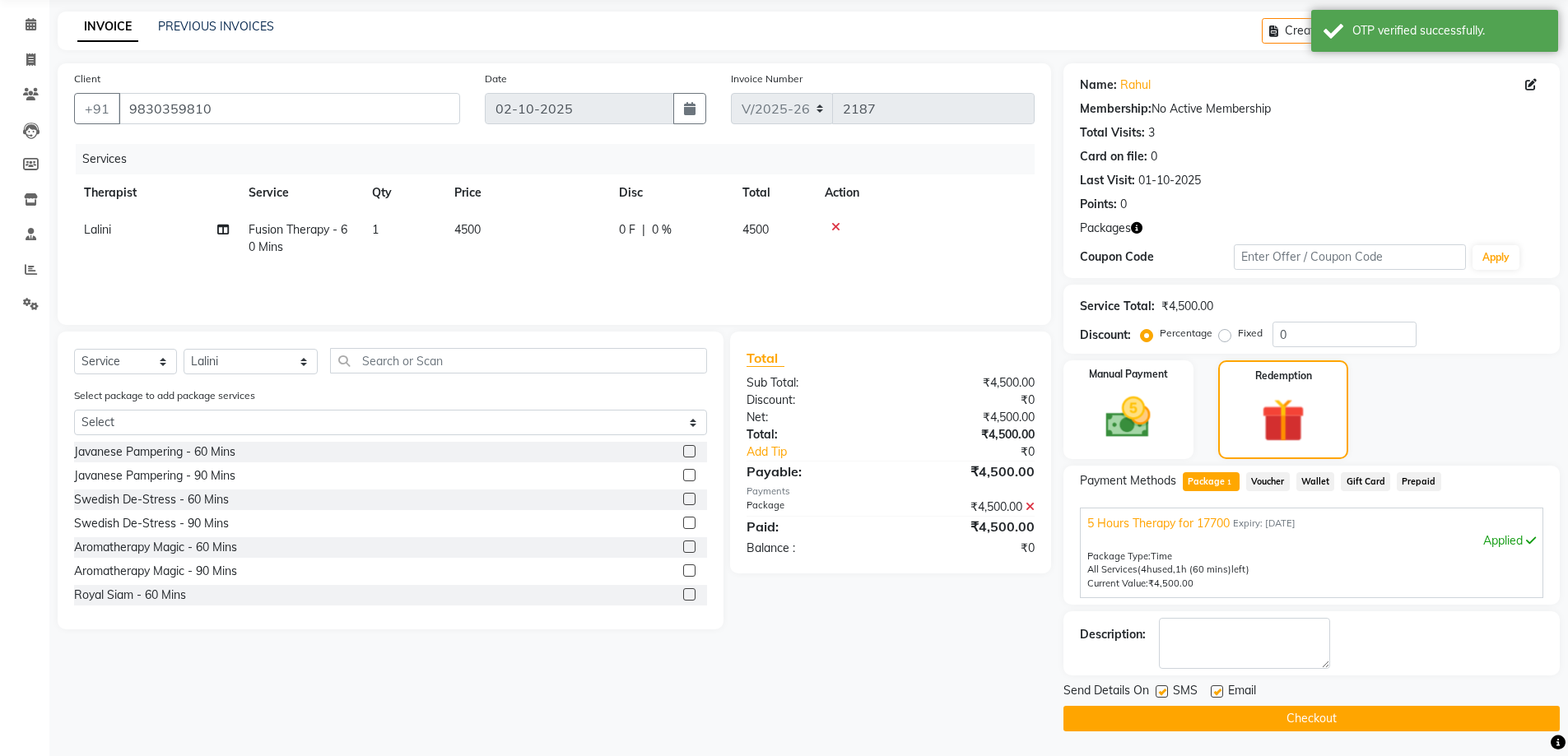
scroll to position [60, 0]
click at [1308, 717] on button "Checkout" at bounding box center [1311, 719] width 496 height 26
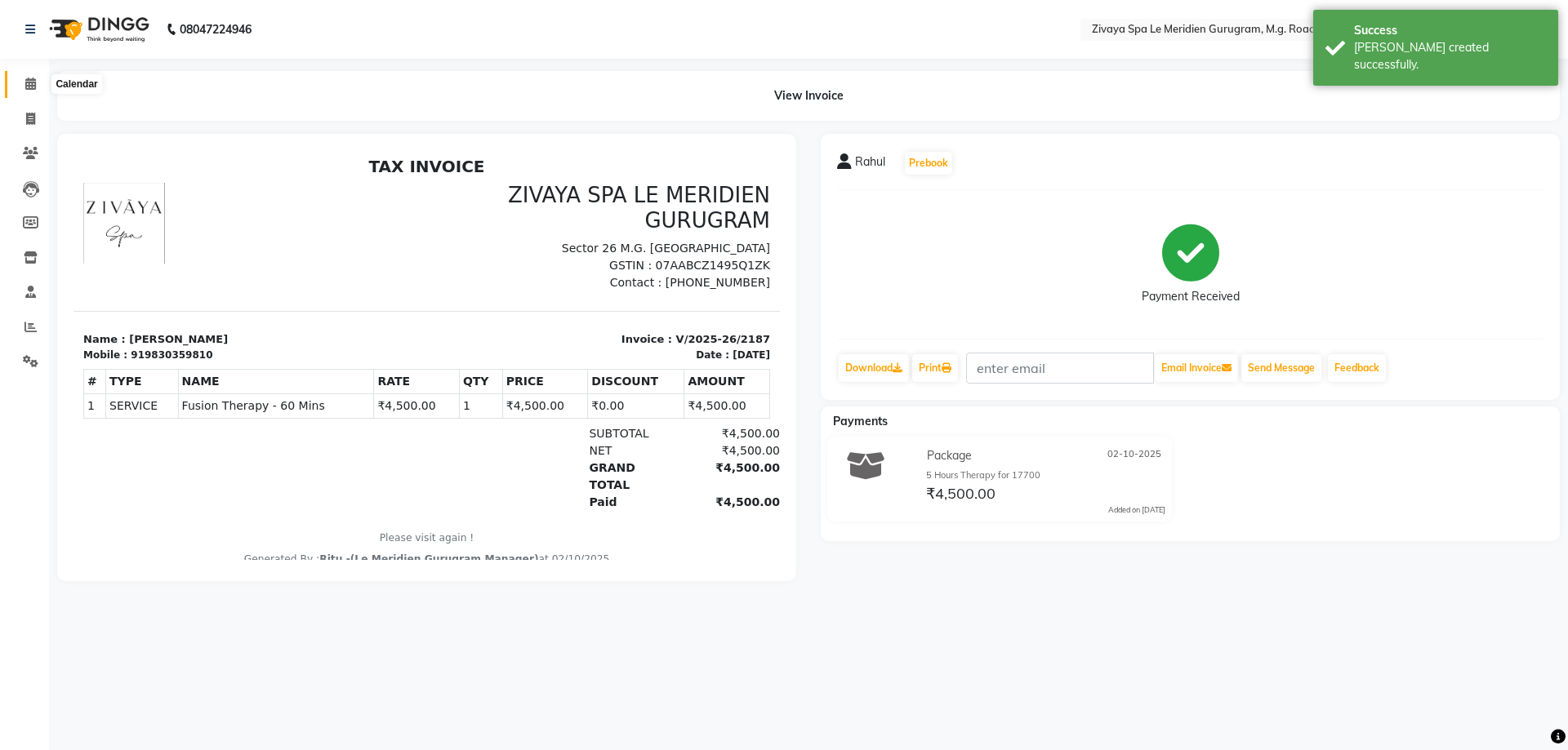
click at [28, 84] on icon at bounding box center [30, 83] width 10 height 12
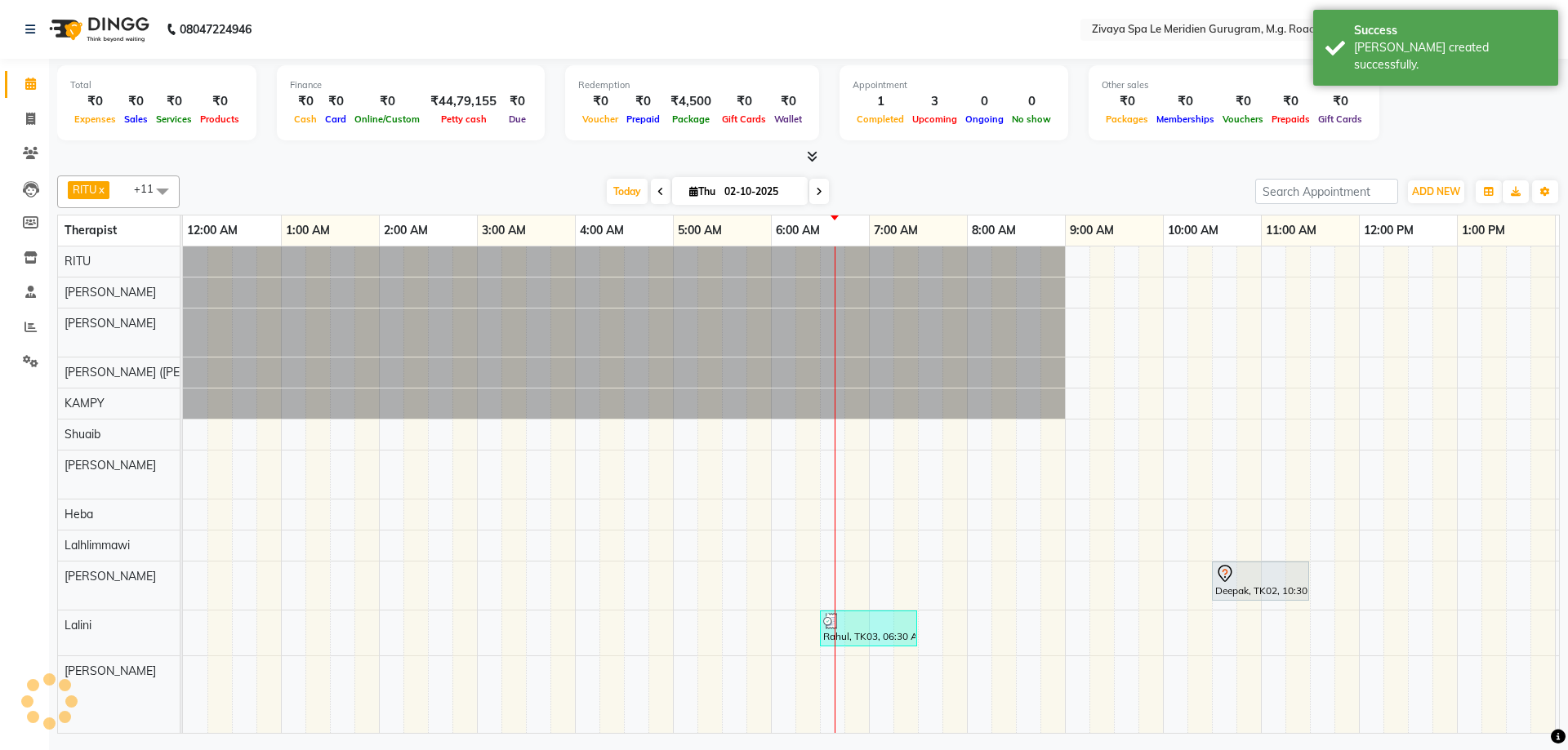
scroll to position [0, 589]
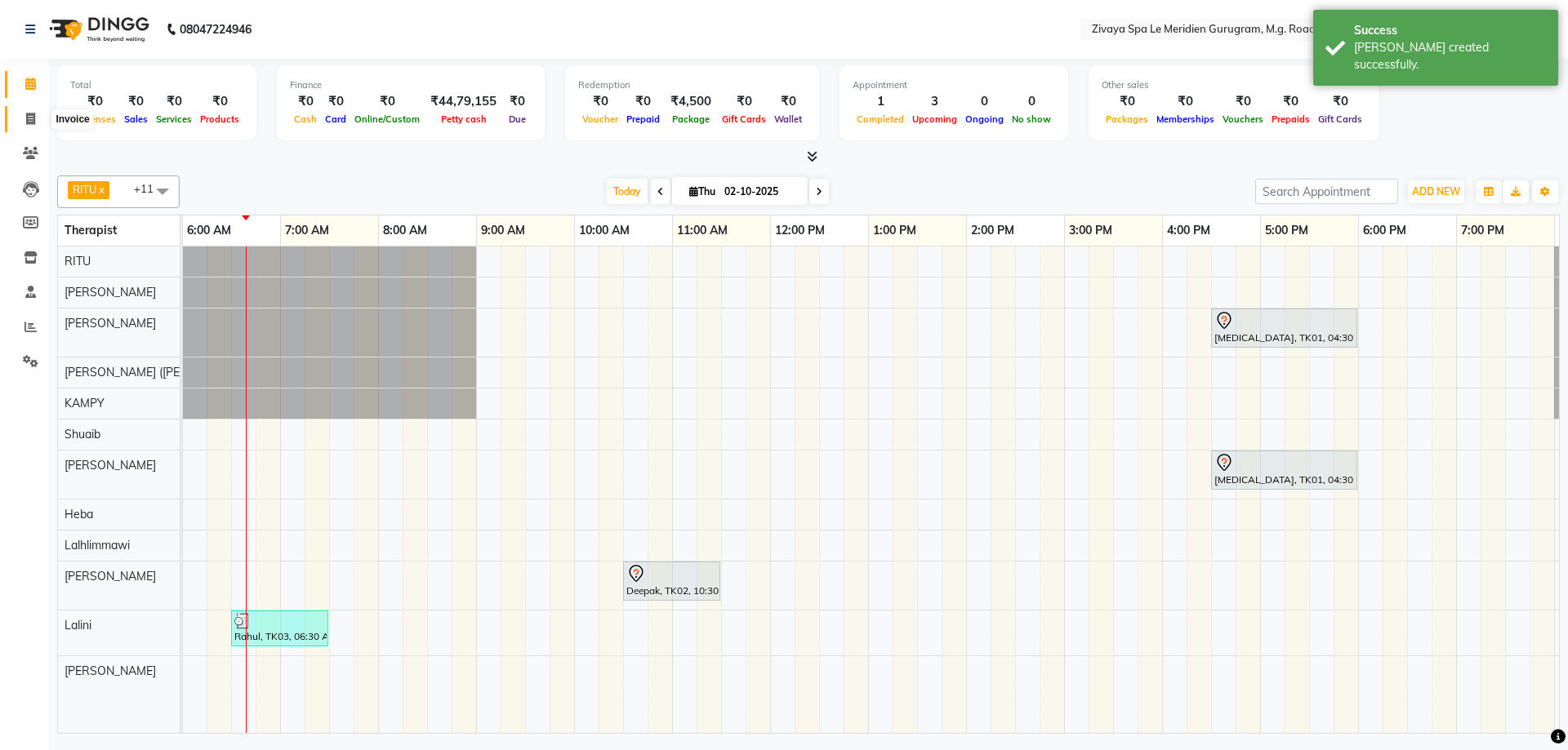
click at [29, 117] on icon at bounding box center [31, 118] width 9 height 12
select select "service"
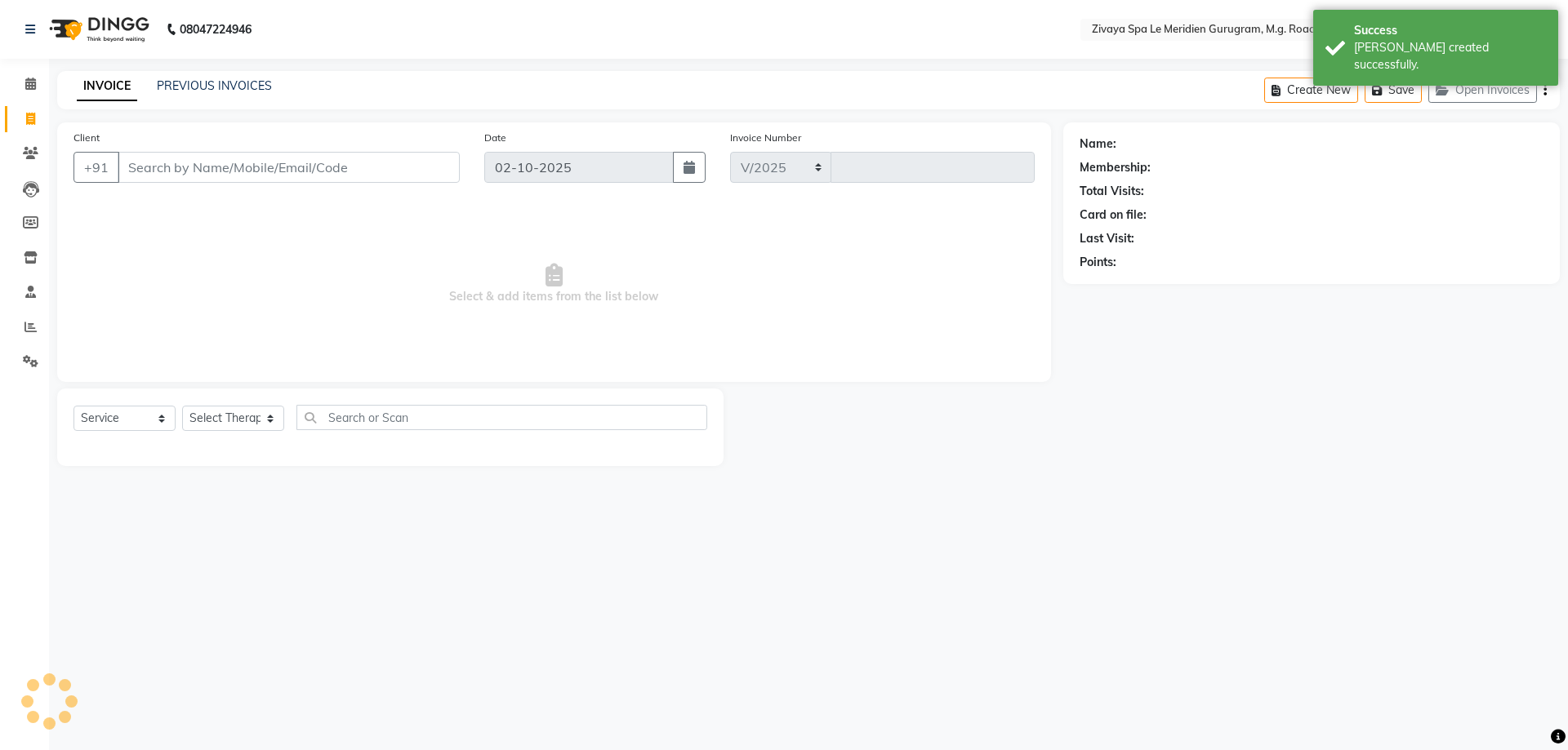
select select "6503"
type input "2188"
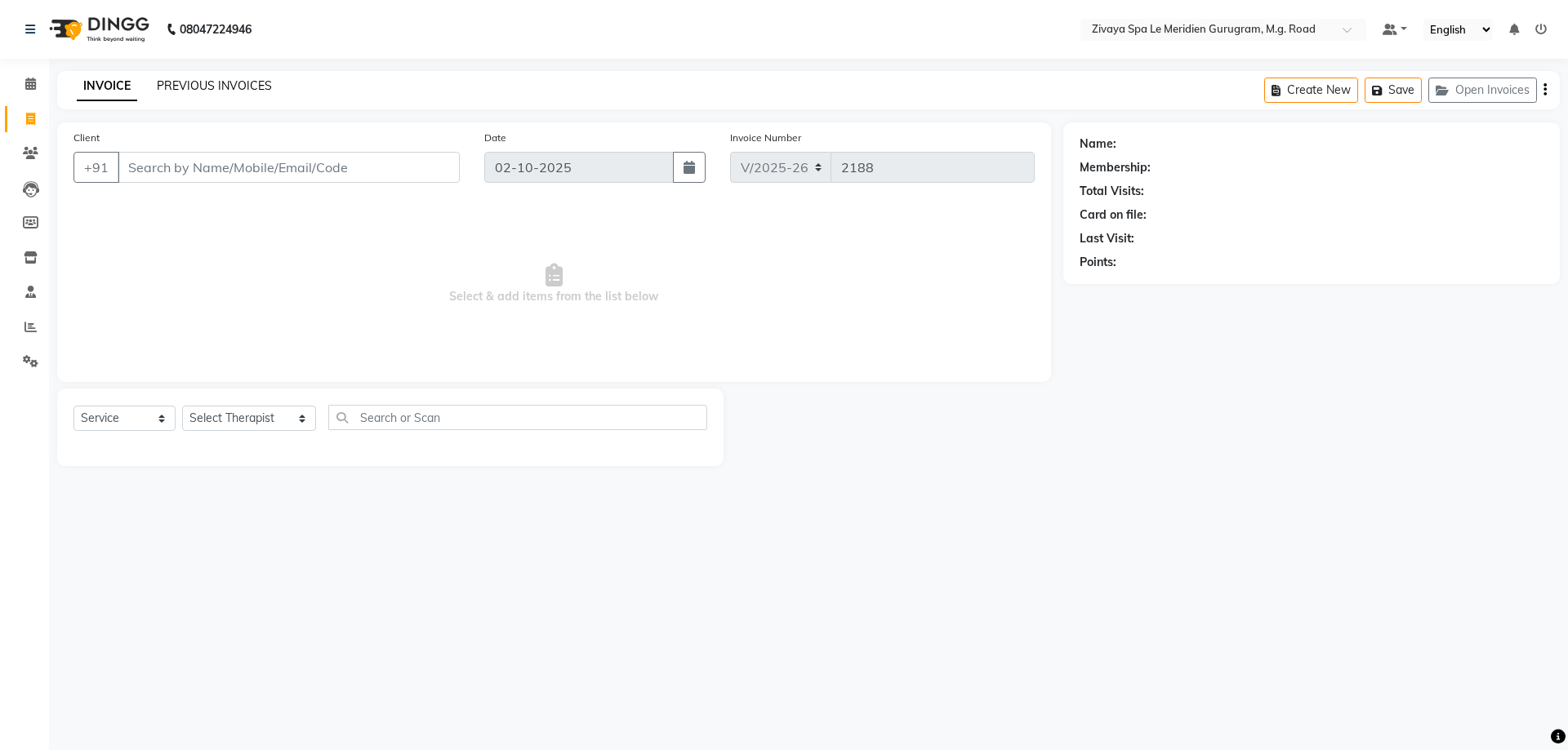
click at [207, 88] on link "PREVIOUS INVOICES" at bounding box center [214, 86] width 115 height 15
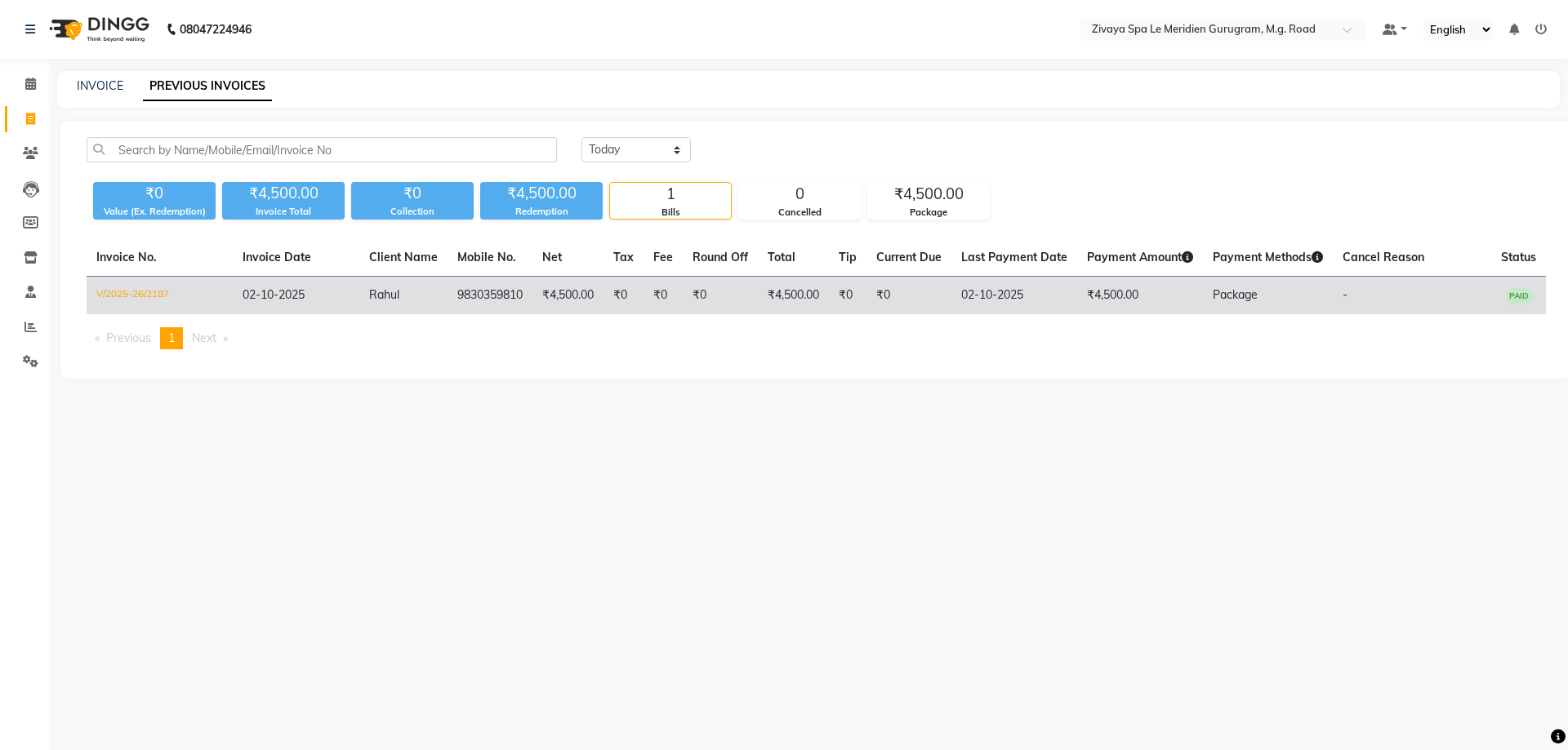
click at [484, 295] on td "9830359810" at bounding box center [490, 295] width 85 height 39
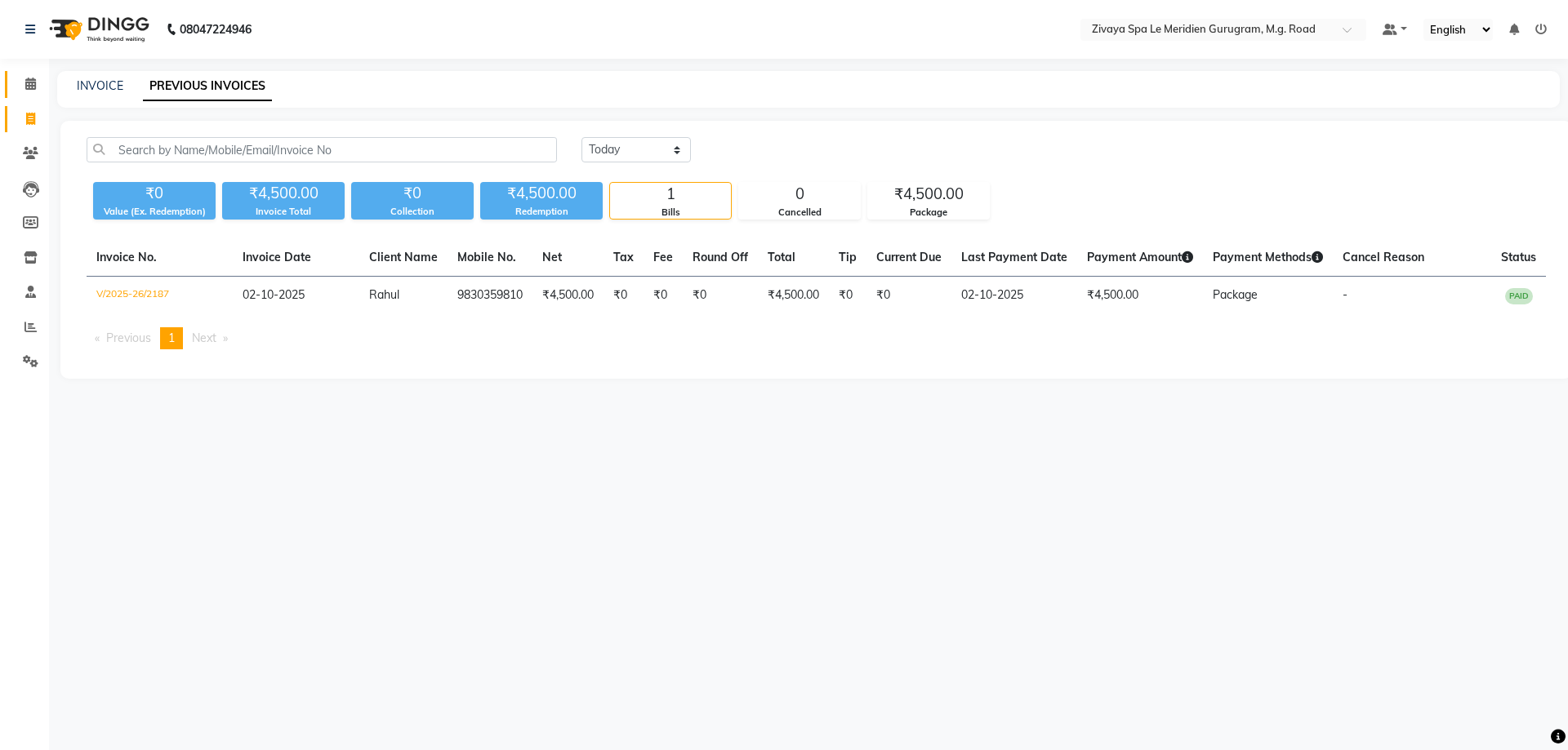
click at [9, 77] on link "Calendar" at bounding box center [25, 84] width 40 height 27
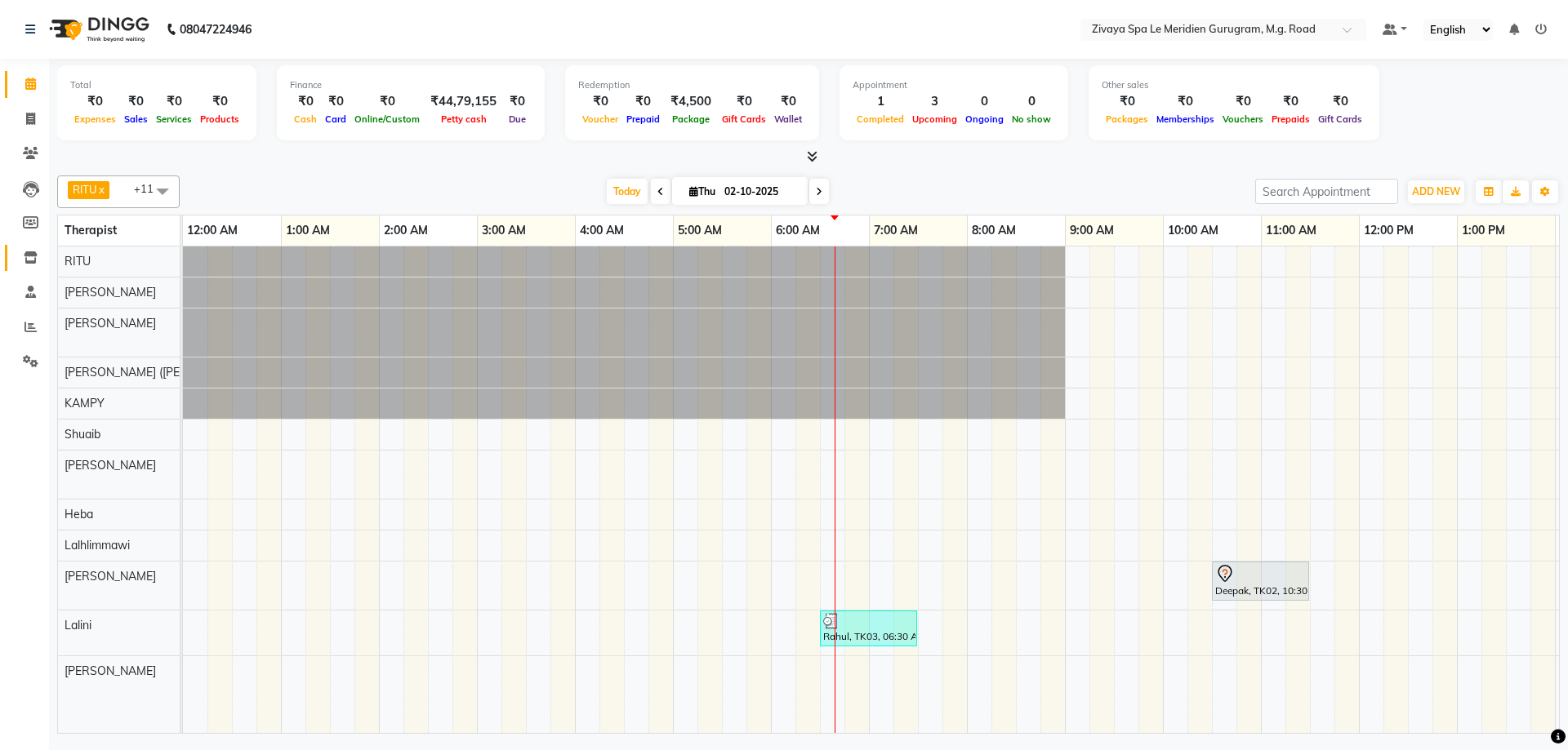
scroll to position [0, 589]
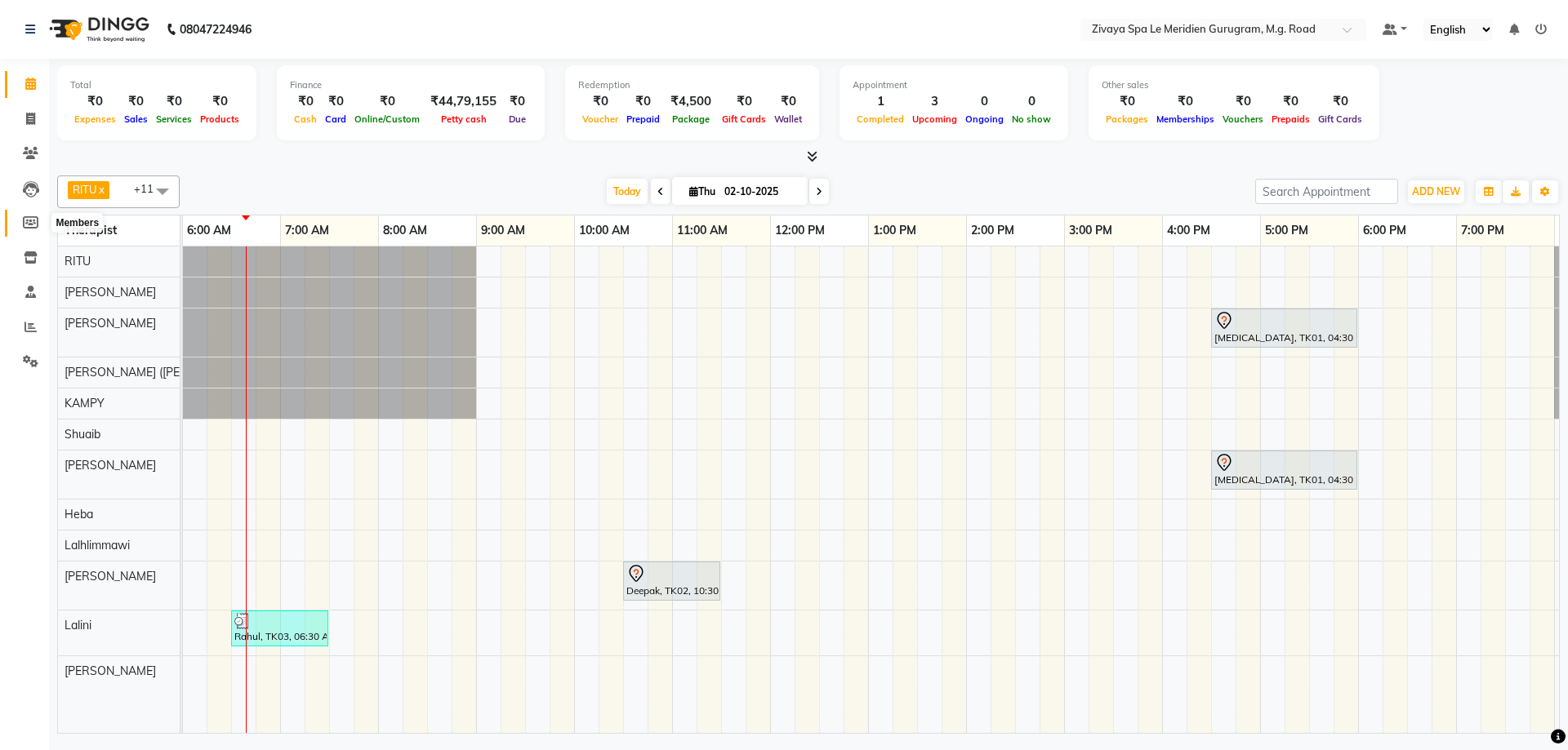
click at [35, 217] on icon at bounding box center [30, 222] width 15 height 12
select select
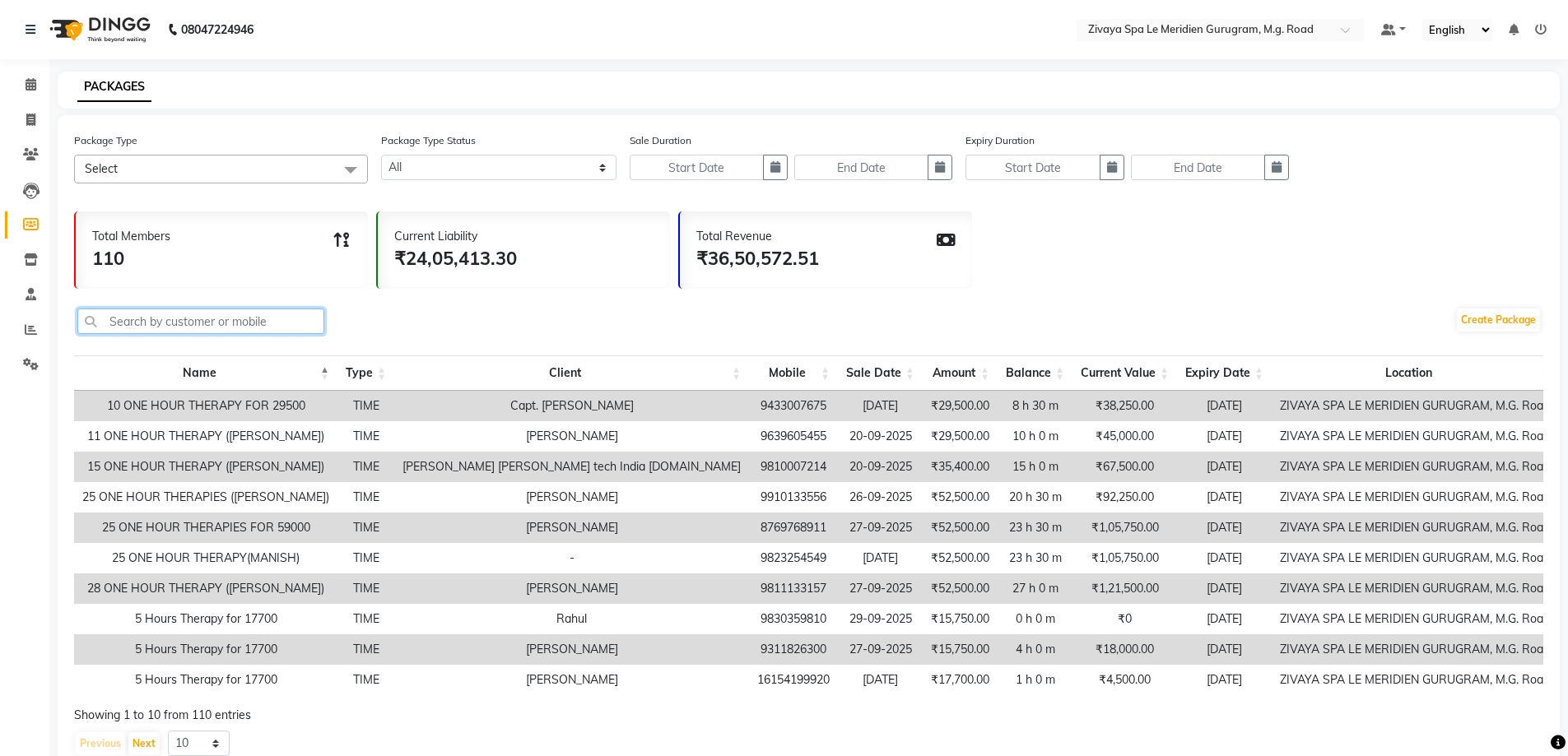
click at [137, 317] on input "text" at bounding box center [201, 321] width 247 height 26
paste input "9830359810"
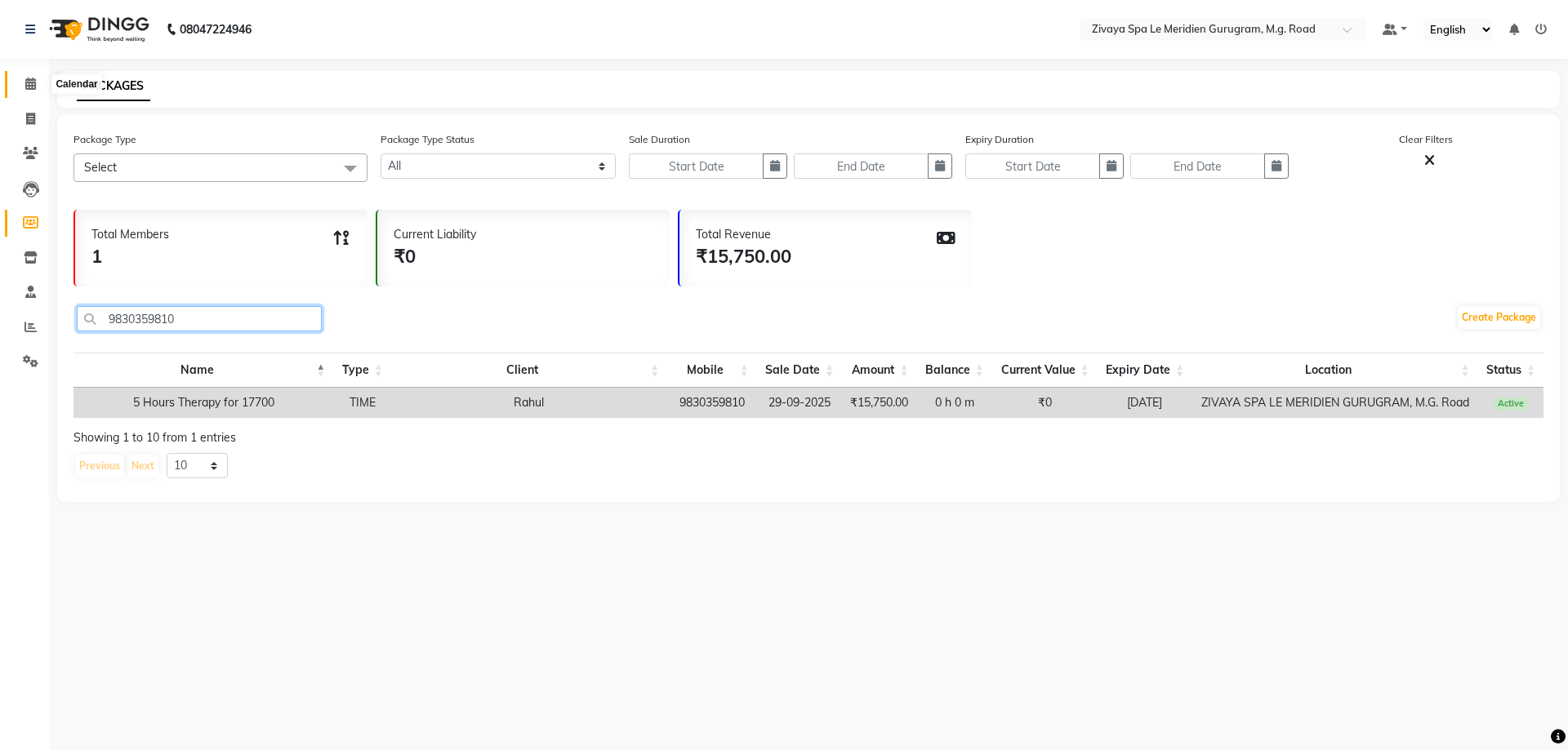
type input "9830359810"
click at [37, 77] on span at bounding box center [30, 85] width 28 height 19
